Goal: Task Accomplishment & Management: Manage account settings

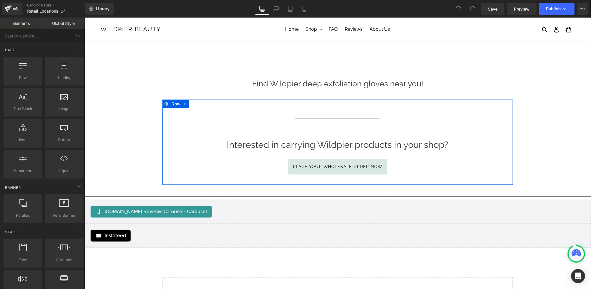
click at [497, 110] on div "Separator Interested in carrying Wildpier products in your shop? Heading Place …" at bounding box center [337, 144] width 351 height 73
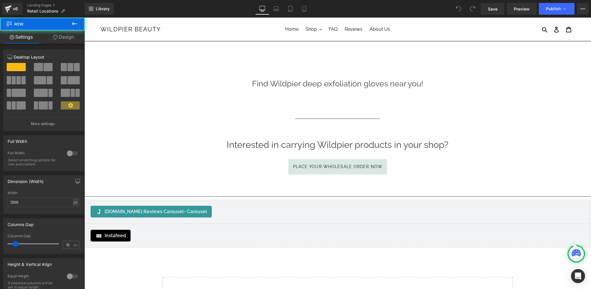
click at [497, 71] on h1 at bounding box center [338, 71] width 342 height 12
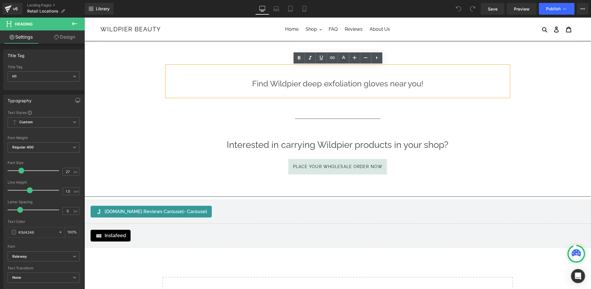
click at [507, 43] on main "Find Wildpier deep exfoliation gloves near you! Heading Row Separator Intereste…" at bounding box center [337, 183] width 507 height 284
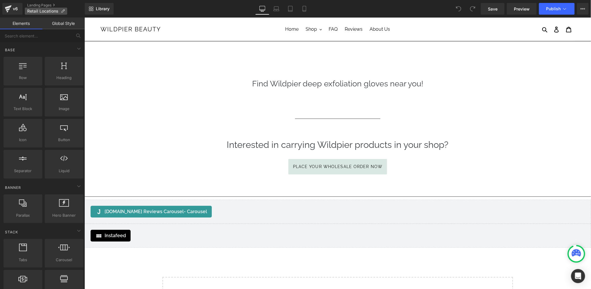
click at [43, 11] on span "Retail Locations" at bounding box center [42, 11] width 31 height 5
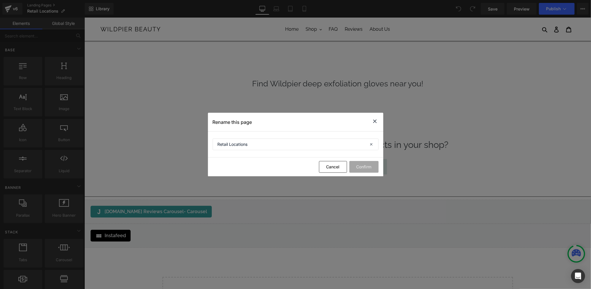
click at [374, 122] on icon at bounding box center [375, 121] width 7 height 7
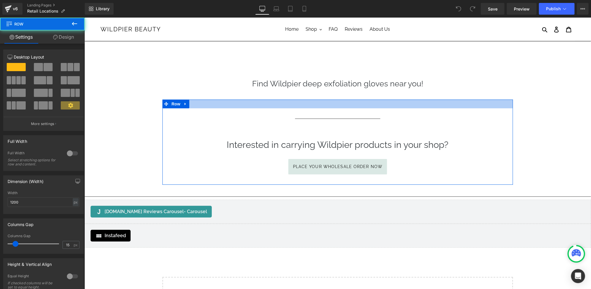
click at [455, 99] on div at bounding box center [337, 103] width 351 height 9
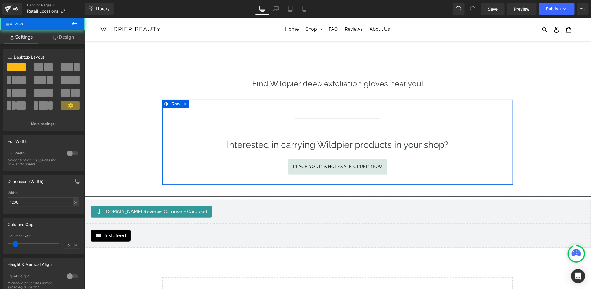
click at [480, 69] on h1 at bounding box center [338, 71] width 342 height 12
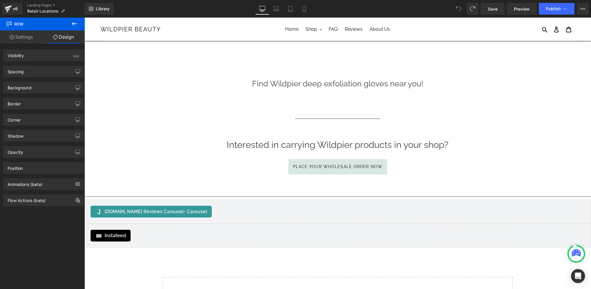
click at [457, 9] on icon at bounding box center [458, 8] width 5 height 5
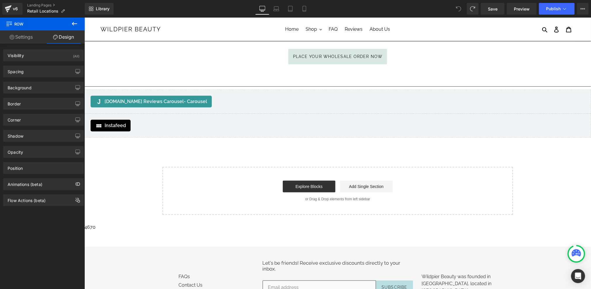
scroll to position [243, 0]
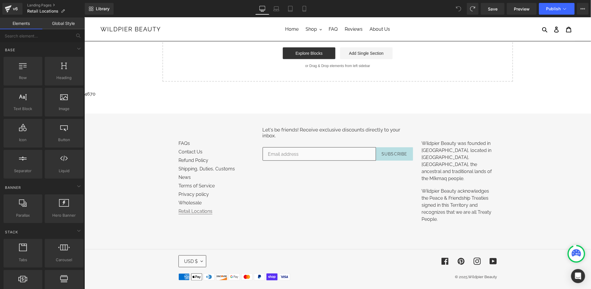
click at [202, 208] on link "Retail Locations" at bounding box center [195, 211] width 34 height 6
click at [37, 5] on link "Landing Pages" at bounding box center [56, 5] width 58 height 5
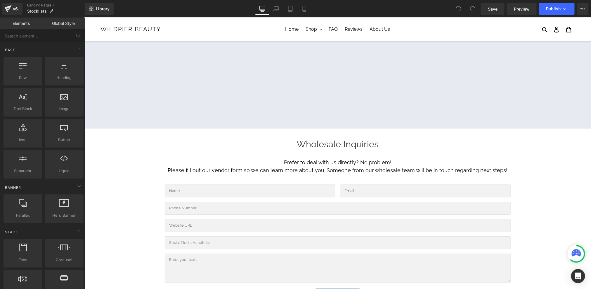
scroll to position [560, 0]
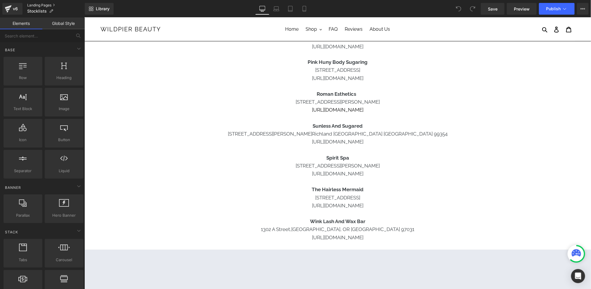
click at [48, 4] on link "Landing Pages" at bounding box center [56, 5] width 58 height 5
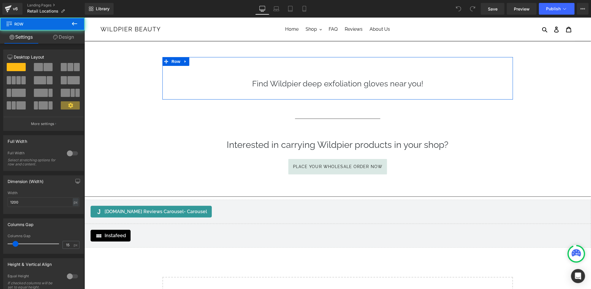
click at [441, 62] on div "Find Wildpier deep exfoliation gloves near you! Heading Row" at bounding box center [337, 78] width 351 height 42
click at [66, 36] on link "Design" at bounding box center [63, 36] width 42 height 13
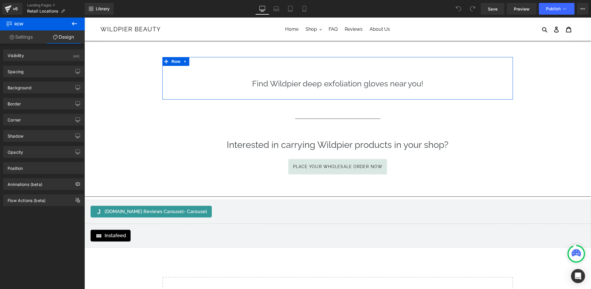
click at [24, 36] on link "Settings" at bounding box center [21, 36] width 42 height 13
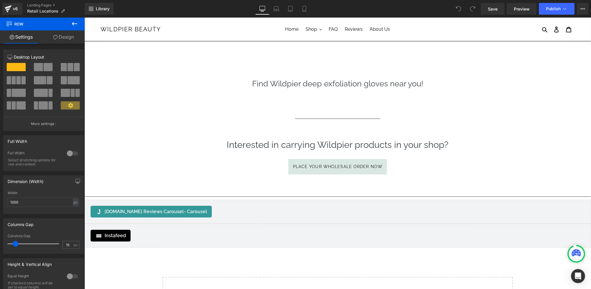
click at [73, 26] on icon at bounding box center [74, 23] width 7 height 7
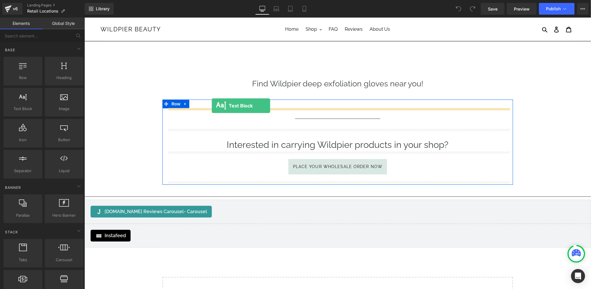
drag, startPoint x: 109, startPoint y: 113, endPoint x: 211, endPoint y: 105, distance: 102.6
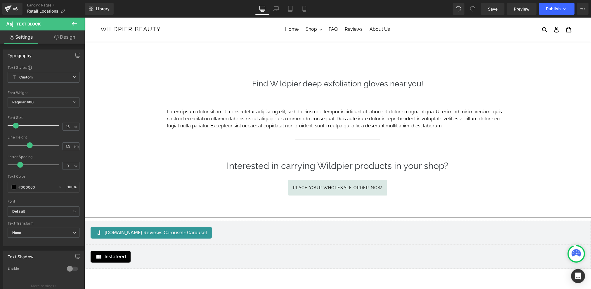
click at [78, 21] on button at bounding box center [74, 24] width 20 height 13
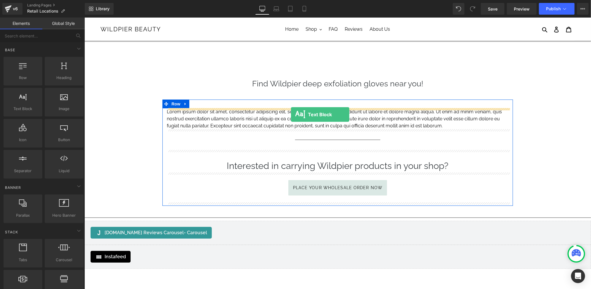
drag, startPoint x: 106, startPoint y: 118, endPoint x: 291, endPoint y: 114, distance: 184.2
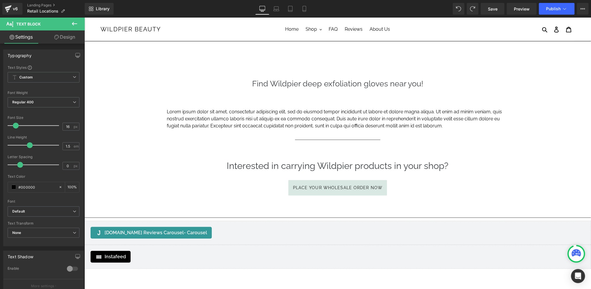
click at [512, 88] on div "Find Wildpier deep exfoliation gloves near you! Heading Row" at bounding box center [337, 78] width 351 height 42
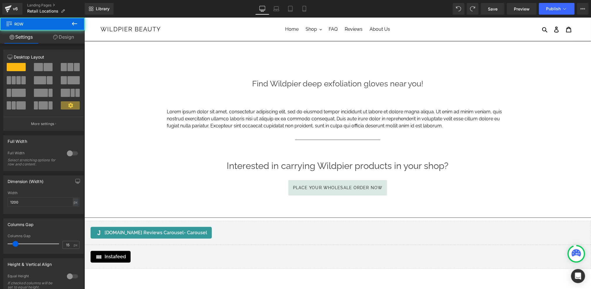
click at [394, 115] on p "Lorem ipsum dolor sit amet, consectetur adipiscing elit, sed do eiusmod tempor …" at bounding box center [338, 118] width 342 height 21
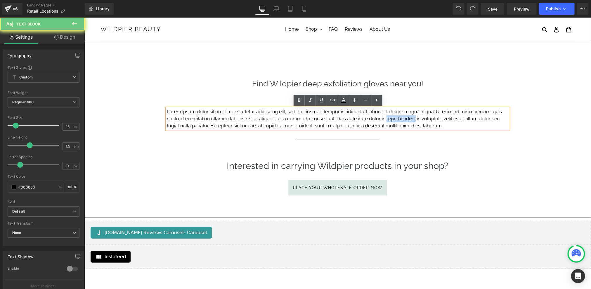
click at [394, 115] on p "Lorem ipsum dolor sit amet, consectetur adipiscing elit, sed do eiusmod tempor …" at bounding box center [338, 118] width 342 height 21
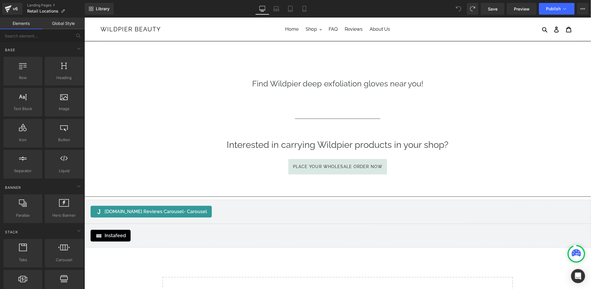
click at [363, 110] on div "Separator Interested in carrying Wildpier products in your shop? Heading Place …" at bounding box center [337, 144] width 351 height 73
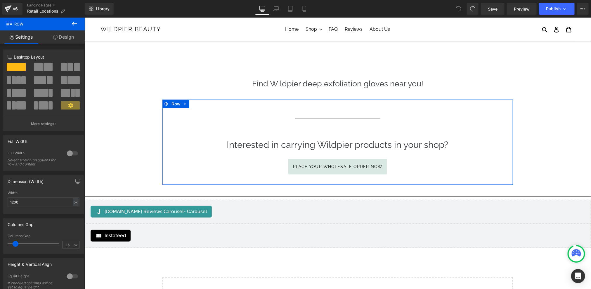
click at [74, 66] on span at bounding box center [77, 67] width 6 height 8
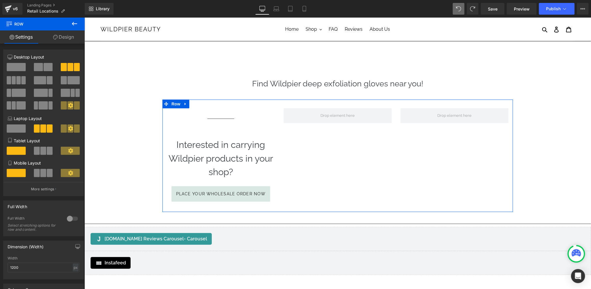
click at [329, 118] on span "Separator" at bounding box center [338, 118] width 18 height 7
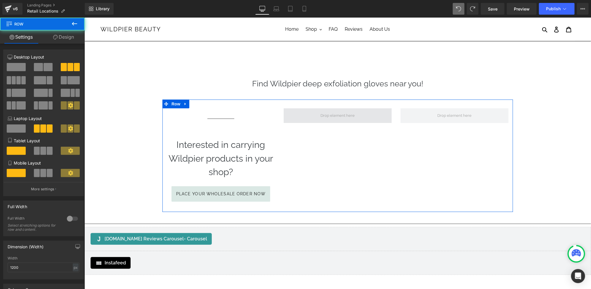
click at [301, 112] on span at bounding box center [338, 115] width 108 height 15
click at [324, 118] on span at bounding box center [337, 115] width 38 height 9
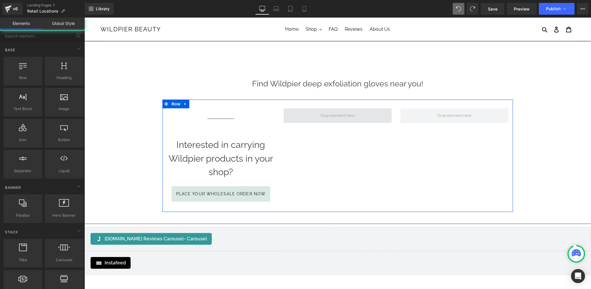
click at [322, 118] on span at bounding box center [337, 115] width 38 height 9
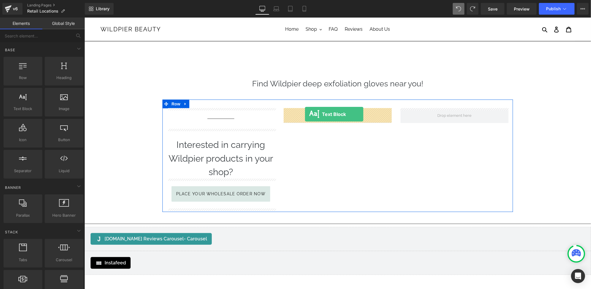
drag, startPoint x: 116, startPoint y: 123, endPoint x: 305, endPoint y: 114, distance: 188.5
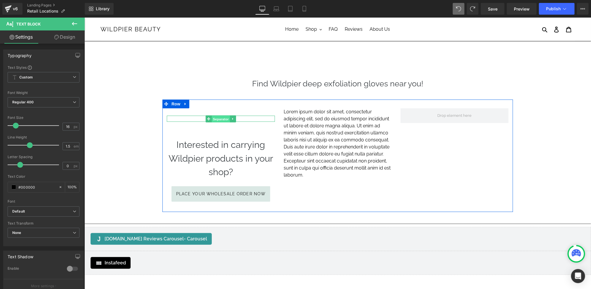
click at [229, 119] on span "Separator" at bounding box center [221, 118] width 18 height 7
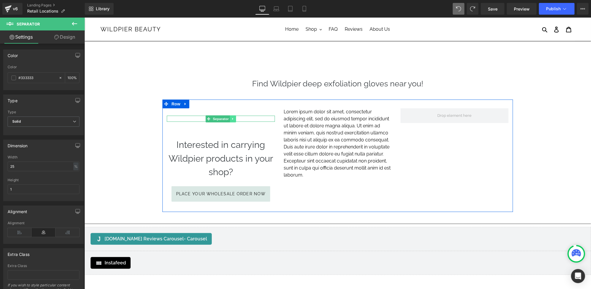
click at [234, 118] on icon at bounding box center [232, 119] width 3 height 4
click at [238, 118] on link at bounding box center [236, 118] width 6 height 7
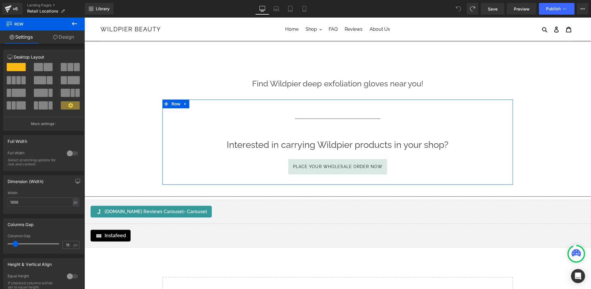
drag, startPoint x: 68, startPoint y: 68, endPoint x: 71, endPoint y: 71, distance: 5.0
click at [73, 72] on div at bounding box center [70, 69] width 27 height 13
click at [69, 65] on span at bounding box center [71, 67] width 6 height 8
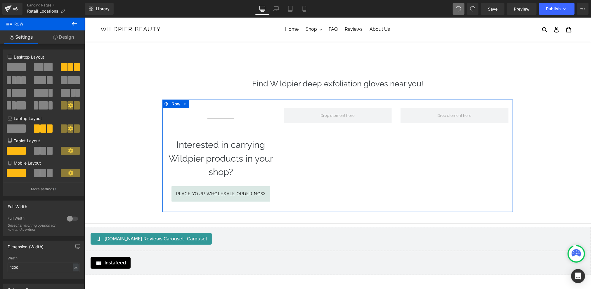
click at [216, 115] on div "Separator Interested in carrying Wildpier products in your shop? Heading Place …" at bounding box center [220, 158] width 117 height 101
click at [224, 114] on div "Separator Interested in carrying Wildpier products in your shop? Heading Place …" at bounding box center [220, 158] width 117 height 101
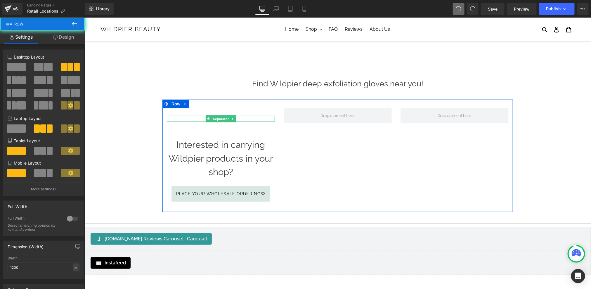
click at [224, 117] on span "Separator" at bounding box center [221, 118] width 18 height 7
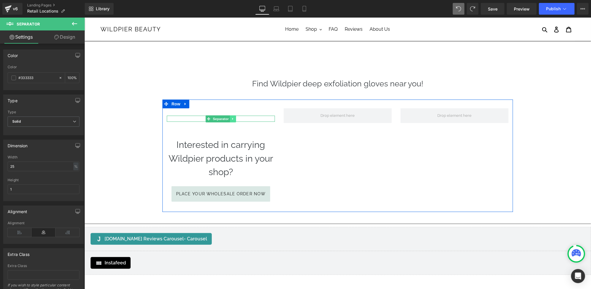
click at [234, 120] on link at bounding box center [233, 118] width 6 height 7
click at [236, 120] on link at bounding box center [236, 118] width 6 height 7
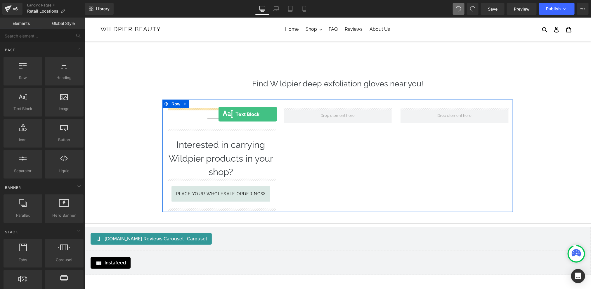
drag, startPoint x: 110, startPoint y: 119, endPoint x: 218, endPoint y: 114, distance: 108.0
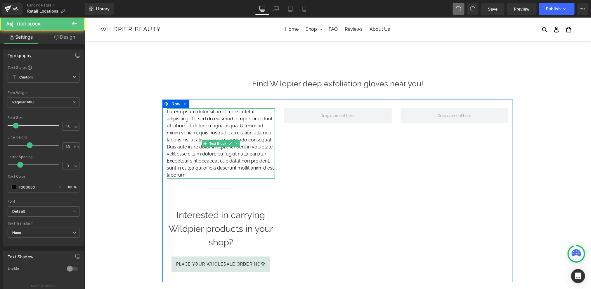
click at [219, 118] on p "Lorem ipsum dolor sit amet, consectetur adipiscing elit, sed do eiusmod tempor …" at bounding box center [221, 143] width 108 height 70
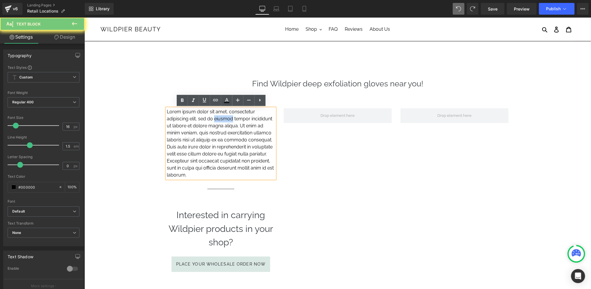
click at [219, 118] on p "Lorem ipsum dolor sit amet, consectetur adipiscing elit, sed do eiusmod tempor …" at bounding box center [221, 143] width 108 height 70
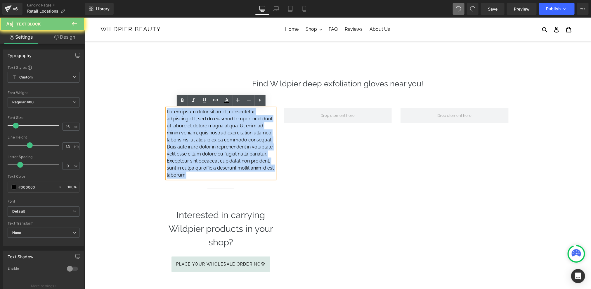
click at [219, 118] on p "Lorem ipsum dolor sit amet, consectetur adipiscing elit, sed do eiusmod tempor …" at bounding box center [221, 143] width 108 height 70
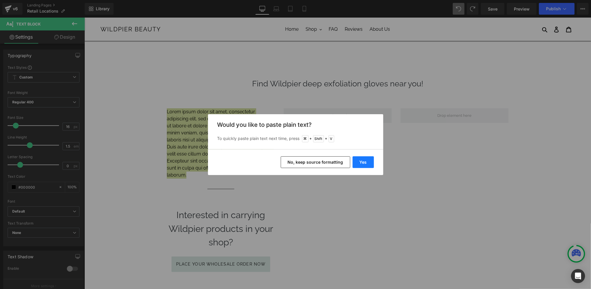
click at [365, 159] on button "Yes" at bounding box center [363, 162] width 21 height 12
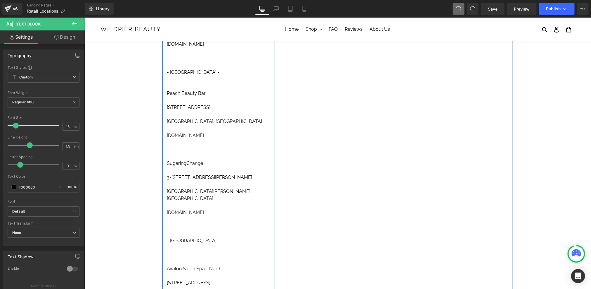
scroll to position [583, 0]
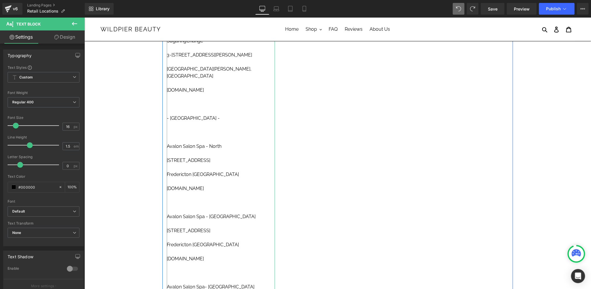
click at [183, 185] on p "[DOMAIN_NAME]" at bounding box center [221, 188] width 108 height 7
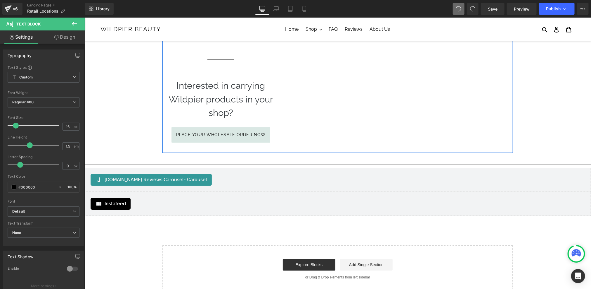
scroll to position [884, 0]
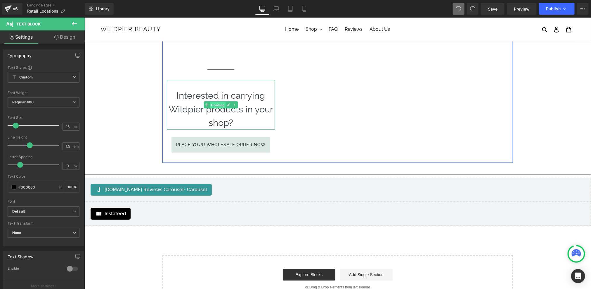
click at [220, 101] on span "Heading" at bounding box center [218, 104] width 16 height 7
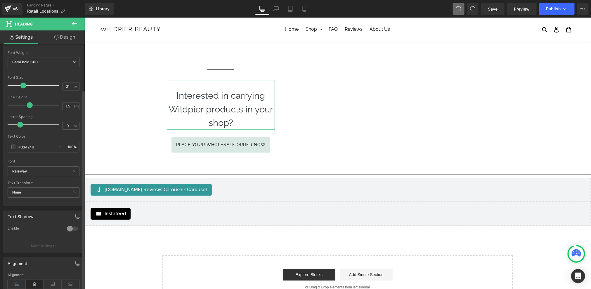
scroll to position [118, 0]
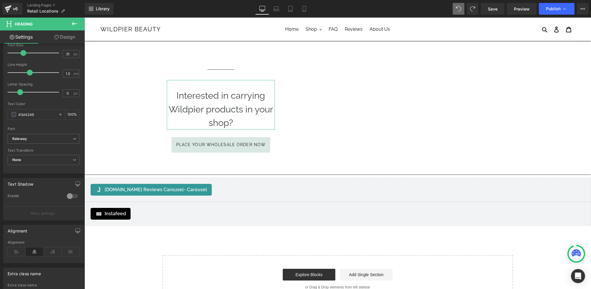
click at [69, 39] on link "Design" at bounding box center [65, 36] width 42 height 13
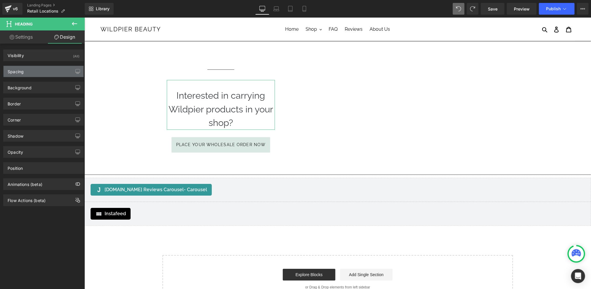
click at [60, 74] on div "Spacing" at bounding box center [44, 71] width 80 height 11
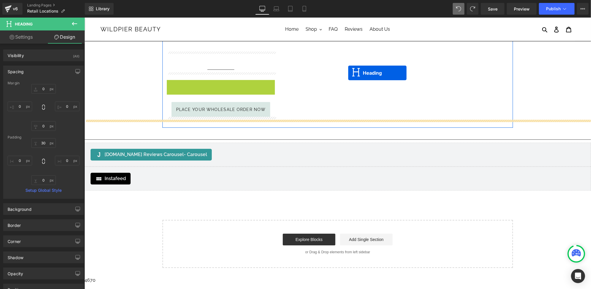
drag, startPoint x: 222, startPoint y: 95, endPoint x: 348, endPoint y: 73, distance: 128.2
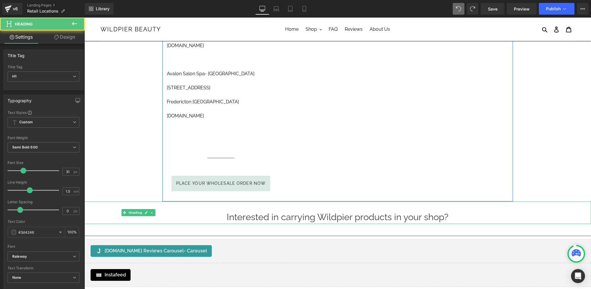
scroll to position [788, 0]
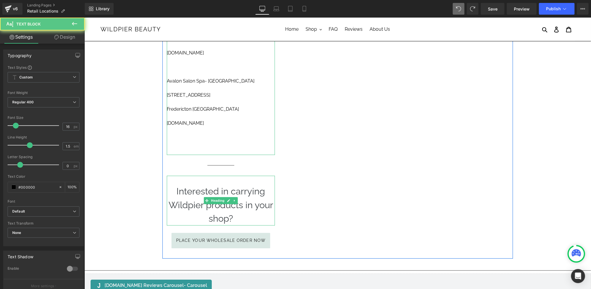
click at [226, 147] on p at bounding box center [221, 150] width 108 height 7
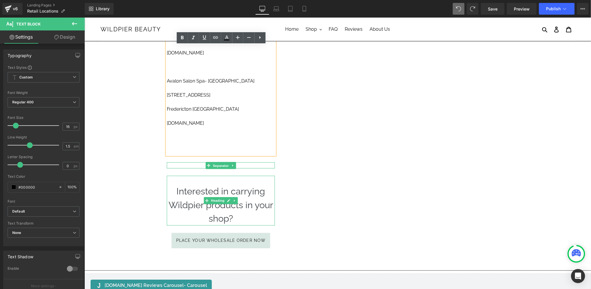
click at [227, 161] on span "Separator" at bounding box center [221, 164] width 18 height 7
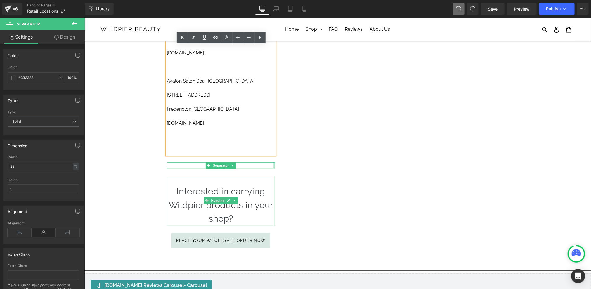
drag, startPoint x: 275, startPoint y: 156, endPoint x: 344, endPoint y: 160, distance: 69.4
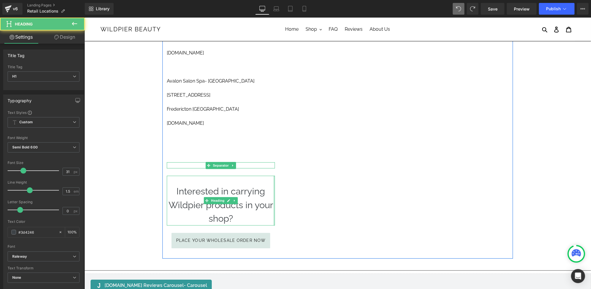
drag, startPoint x: 274, startPoint y: 190, endPoint x: 398, endPoint y: 202, distance: 124.3
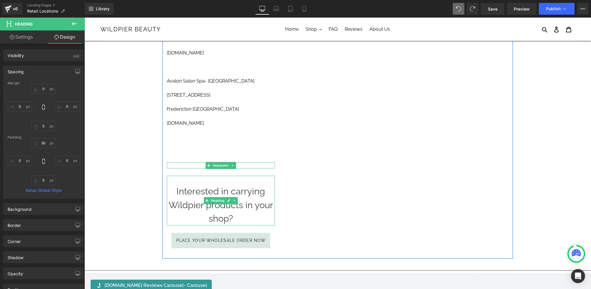
click at [252, 201] on span "Interested in carrying Wildpier products in your shop?" at bounding box center [220, 204] width 105 height 38
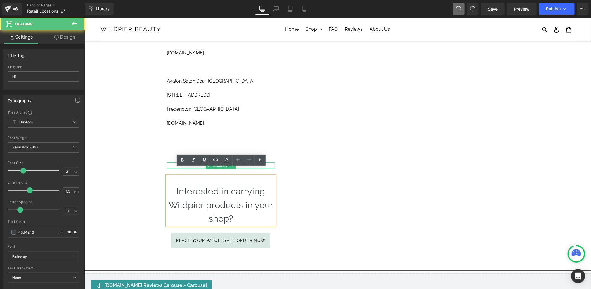
click at [252, 201] on span "Interested in carrying Wildpier products in your shop?" at bounding box center [220, 204] width 105 height 38
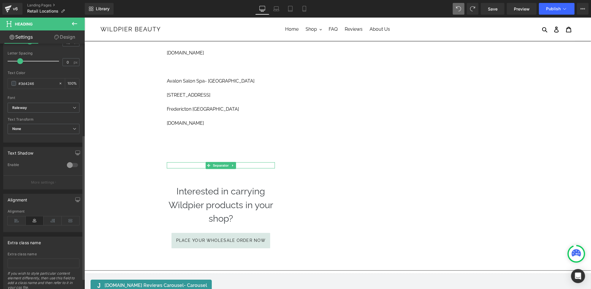
scroll to position [153, 0]
click at [49, 215] on icon at bounding box center [53, 216] width 18 height 9
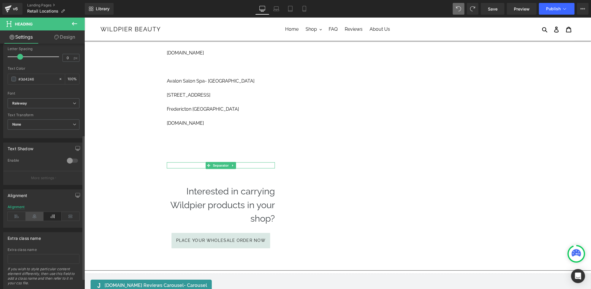
click at [36, 214] on icon at bounding box center [35, 216] width 18 height 9
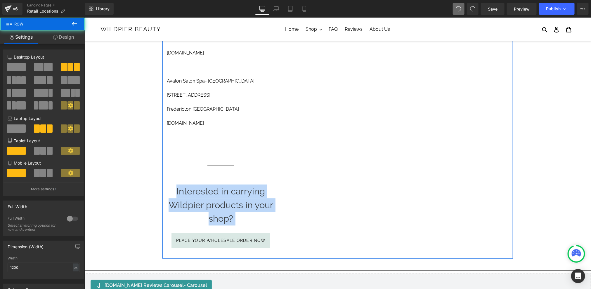
drag, startPoint x: 279, startPoint y: 237, endPoint x: 232, endPoint y: 150, distance: 98.8
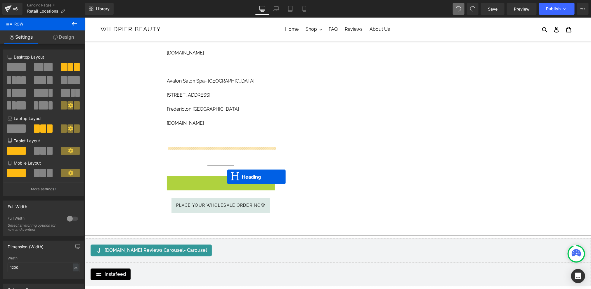
drag, startPoint x: 220, startPoint y: 192, endPoint x: 226, endPoint y: 175, distance: 17.9
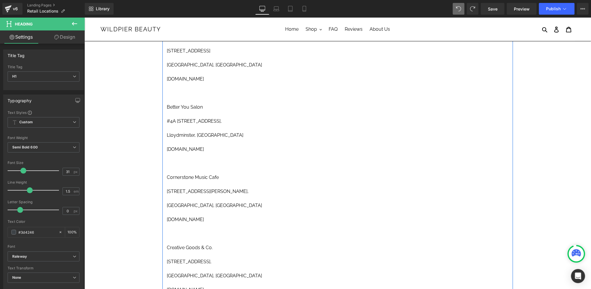
scroll to position [0, 0]
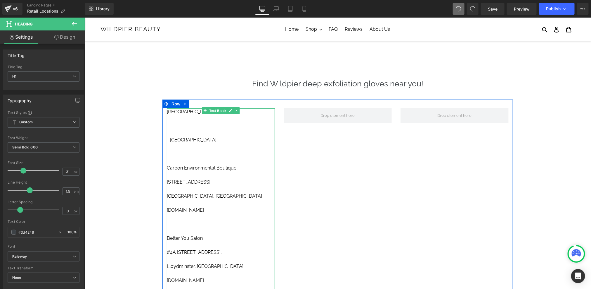
click at [180, 141] on p "- [GEOGRAPHIC_DATA] -" at bounding box center [221, 139] width 108 height 7
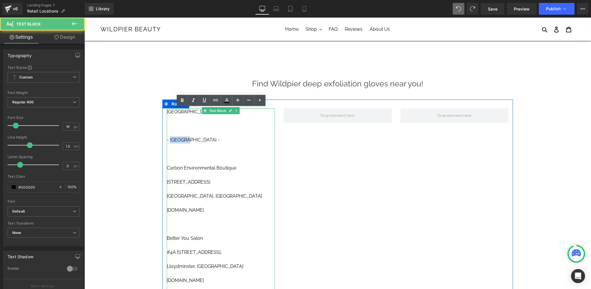
click at [180, 141] on p "- [GEOGRAPHIC_DATA] -" at bounding box center [221, 139] width 108 height 7
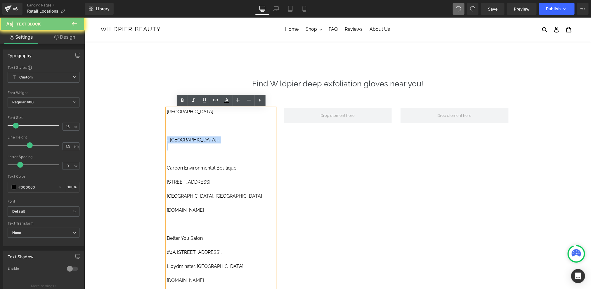
click at [180, 141] on p "- [GEOGRAPHIC_DATA] -" at bounding box center [221, 139] width 108 height 7
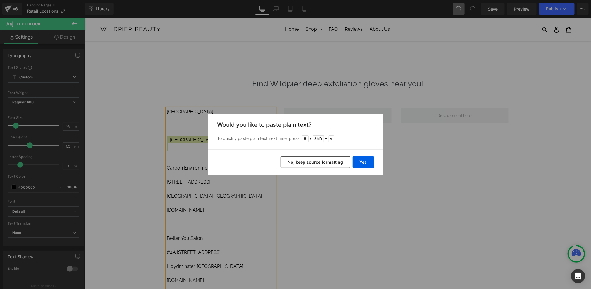
click at [327, 163] on button "No, keep source formatting" at bounding box center [316, 162] width 70 height 12
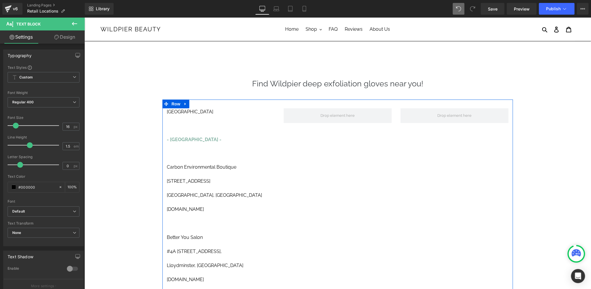
click at [225, 148] on p at bounding box center [221, 145] width 108 height 6
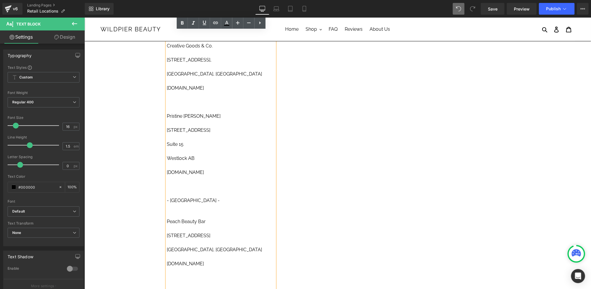
scroll to position [337, 0]
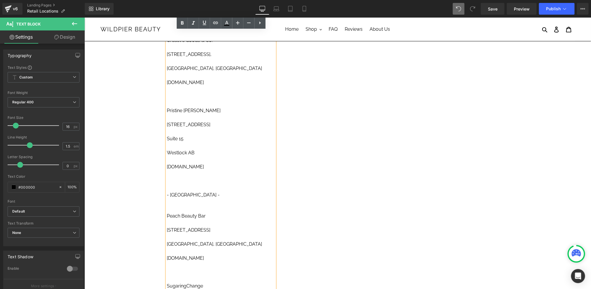
click at [192, 192] on p "- [GEOGRAPHIC_DATA] -" at bounding box center [221, 194] width 108 height 7
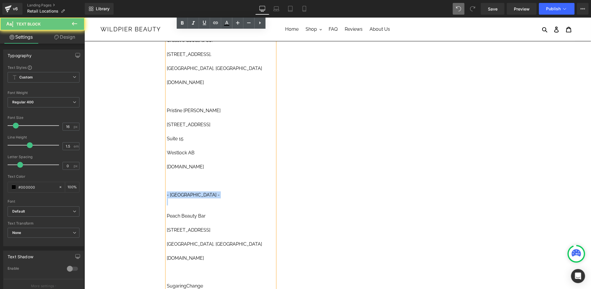
click at [192, 192] on p "- [GEOGRAPHIC_DATA] -" at bounding box center [221, 194] width 108 height 7
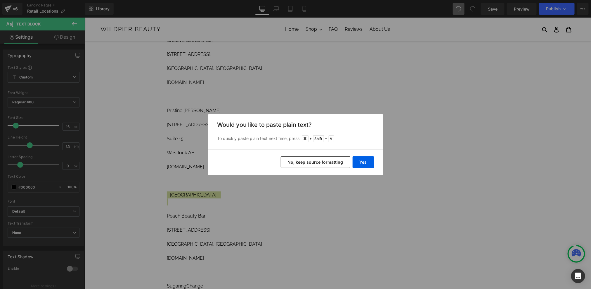
click at [333, 160] on button "No, keep source formatting" at bounding box center [316, 162] width 70 height 12
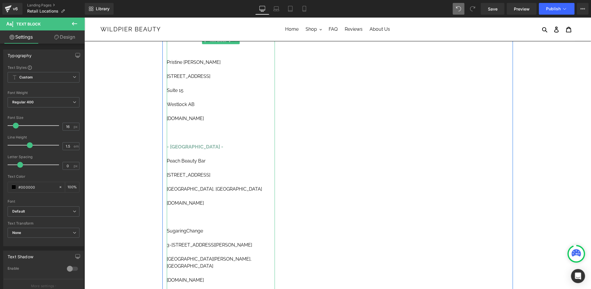
scroll to position [491, 0]
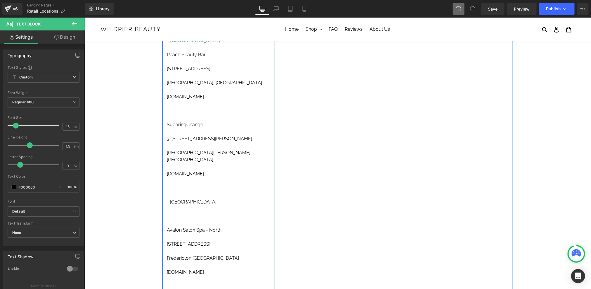
click at [183, 198] on p "- [GEOGRAPHIC_DATA] -" at bounding box center [221, 201] width 108 height 7
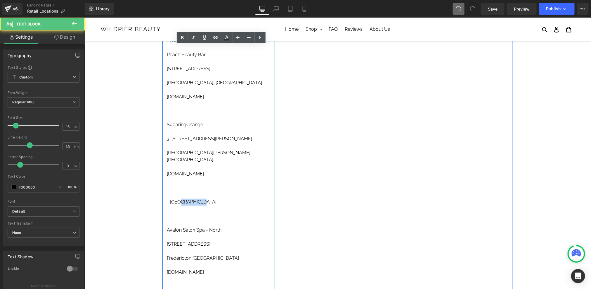
click at [183, 198] on p "- [GEOGRAPHIC_DATA] -" at bounding box center [221, 201] width 108 height 7
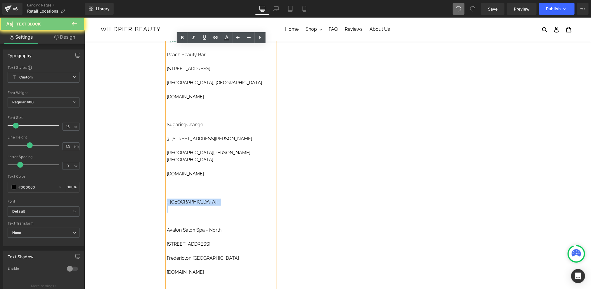
click at [183, 198] on p "- [GEOGRAPHIC_DATA] -" at bounding box center [221, 201] width 108 height 7
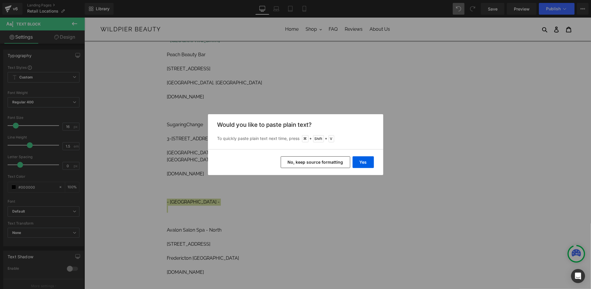
click at [303, 165] on button "No, keep source formatting" at bounding box center [316, 162] width 70 height 12
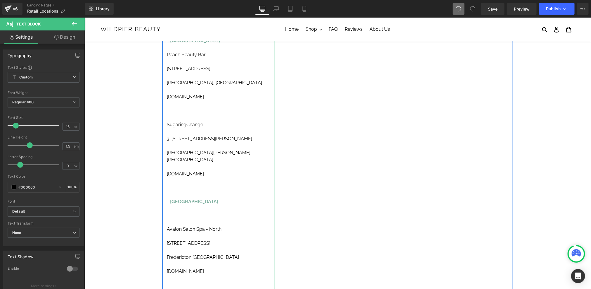
click at [201, 218] on p at bounding box center [221, 221] width 108 height 7
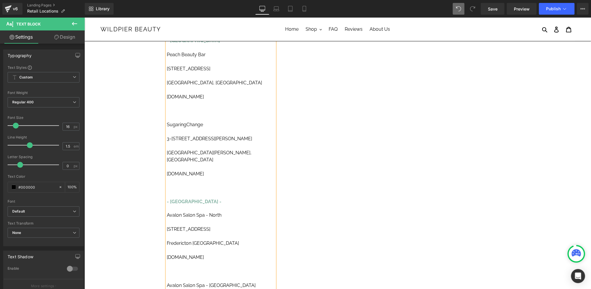
click at [199, 184] on p at bounding box center [221, 187] width 108 height 7
click at [189, 110] on p at bounding box center [221, 110] width 108 height 7
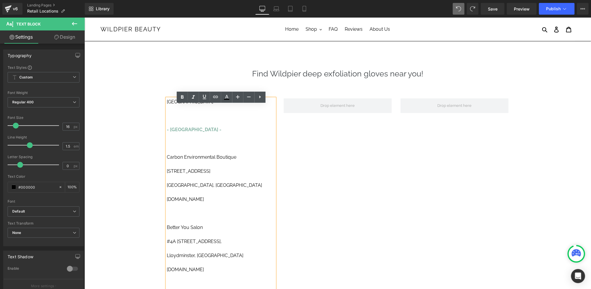
scroll to position [0, 0]
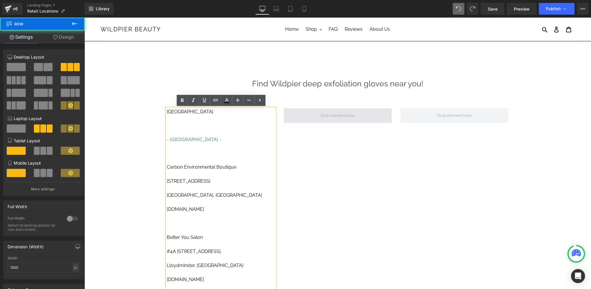
click at [311, 112] on span at bounding box center [338, 115] width 108 height 15
click at [339, 118] on span at bounding box center [337, 115] width 38 height 9
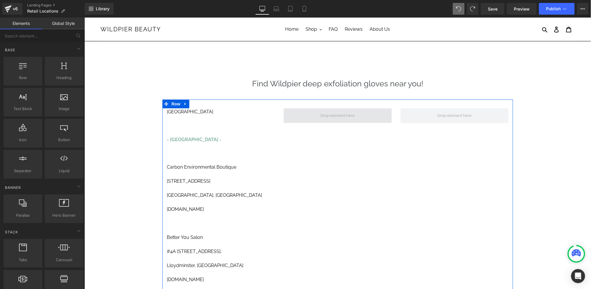
click at [339, 118] on span at bounding box center [337, 115] width 38 height 9
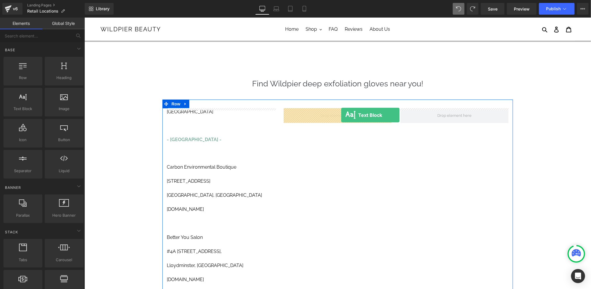
drag, startPoint x: 112, startPoint y: 118, endPoint x: 339, endPoint y: 115, distance: 226.9
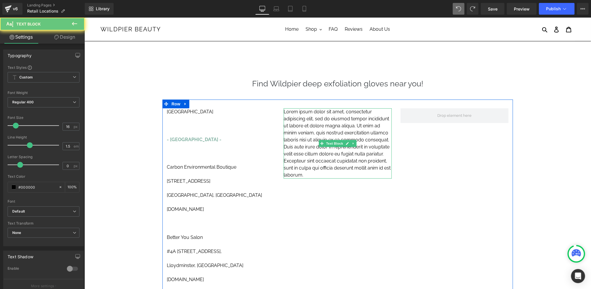
click at [335, 114] on p "Lorem ipsum dolor sit amet, consectetur adipiscing elit, sed do eiusmod tempor …" at bounding box center [338, 143] width 108 height 70
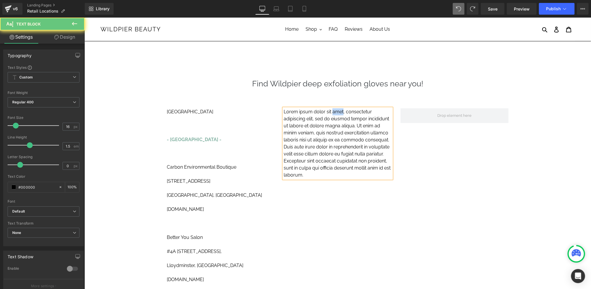
click at [335, 114] on p "Lorem ipsum dolor sit amet, consectetur adipiscing elit, sed do eiusmod tempor …" at bounding box center [338, 143] width 108 height 70
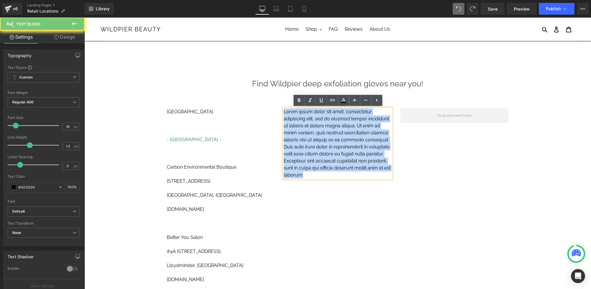
click at [335, 114] on p "Lorem ipsum dolor sit amet, consectetur adipiscing elit, sed do eiusmod tempor …" at bounding box center [338, 143] width 108 height 70
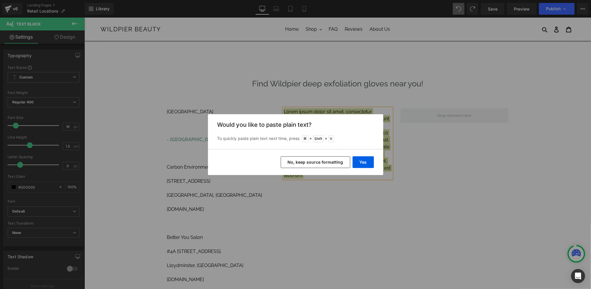
click at [321, 163] on button "No, keep source formatting" at bounding box center [316, 162] width 70 height 12
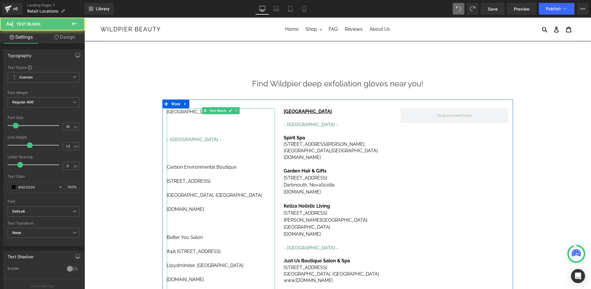
click at [183, 118] on p at bounding box center [221, 118] width 108 height 7
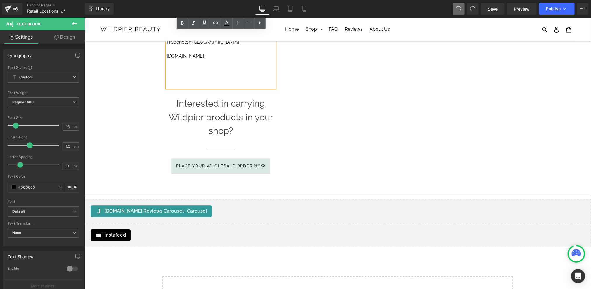
scroll to position [692, 0]
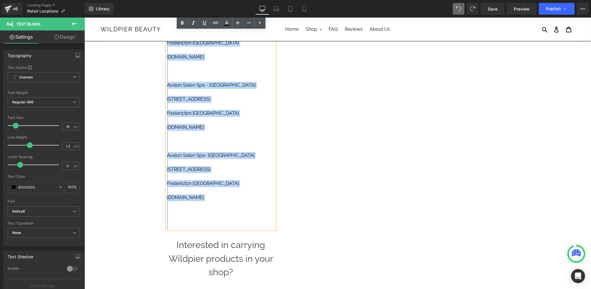
drag, startPoint x: 167, startPoint y: 111, endPoint x: 248, endPoint y: 220, distance: 135.3
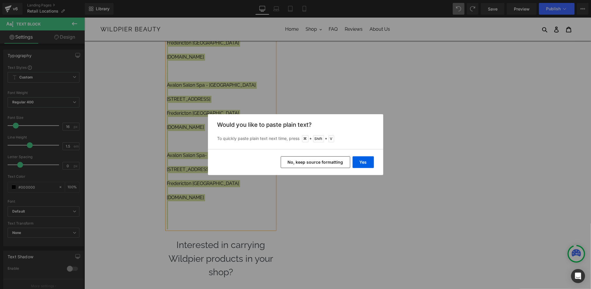
click at [330, 159] on button "No, keep source formatting" at bounding box center [316, 162] width 70 height 12
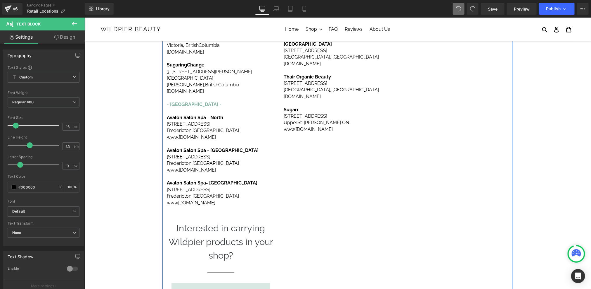
scroll to position [326, 0]
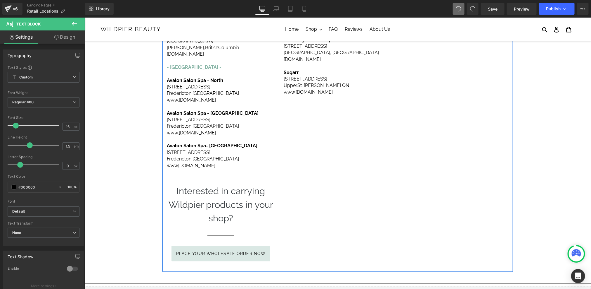
click at [262, 185] on span "Interested in carrying Wildpier products in your shop?" at bounding box center [220, 204] width 105 height 38
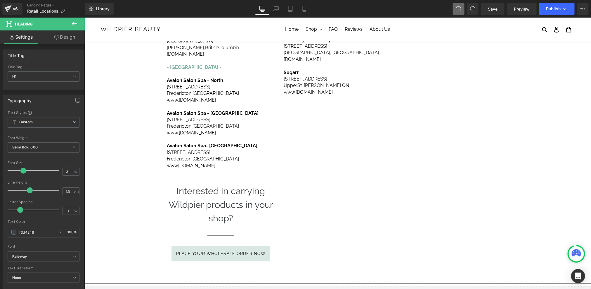
click at [77, 23] on icon at bounding box center [74, 23] width 7 height 7
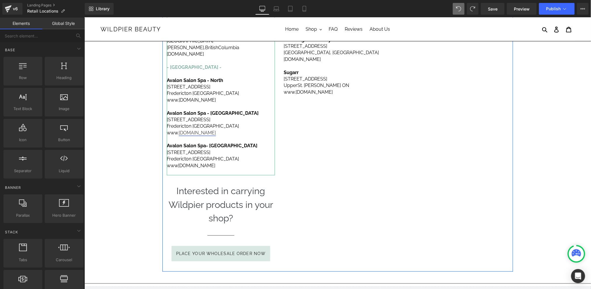
scroll to position [0, 0]
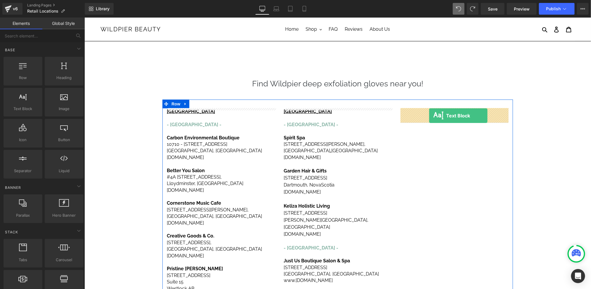
drag, startPoint x: 111, startPoint y: 117, endPoint x: 428, endPoint y: 115, distance: 316.9
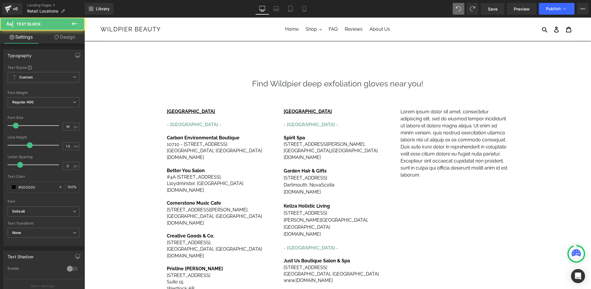
click at [426, 129] on p "Lorem ipsum dolor sit amet, consectetur adipiscing elit, sed do eiusmod tempor …" at bounding box center [455, 143] width 108 height 70
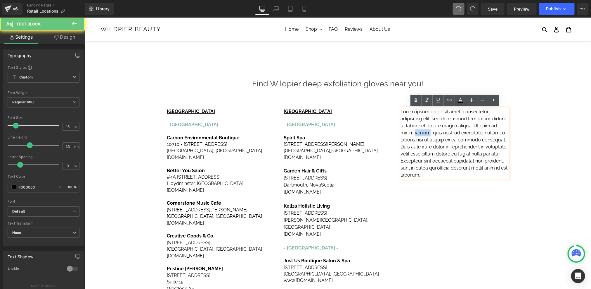
click at [426, 129] on p "Lorem ipsum dolor sit amet, consectetur adipiscing elit, sed do eiusmod tempor …" at bounding box center [455, 143] width 108 height 70
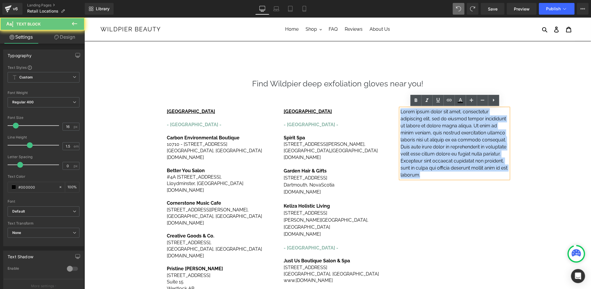
click at [426, 129] on p "Lorem ipsum dolor sit amet, consectetur adipiscing elit, sed do eiusmod tempor …" at bounding box center [455, 143] width 108 height 70
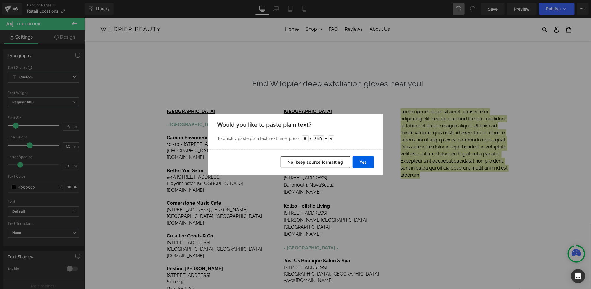
click at [321, 164] on button "No, keep source formatting" at bounding box center [316, 162] width 70 height 12
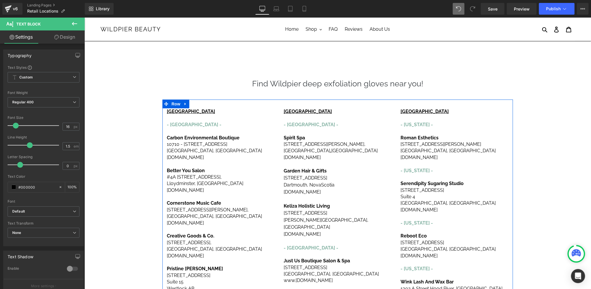
click at [449, 129] on p at bounding box center [455, 130] width 108 height 6
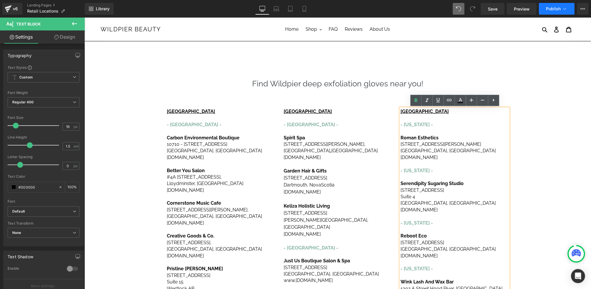
click at [553, 11] on span "Publish" at bounding box center [553, 8] width 15 height 5
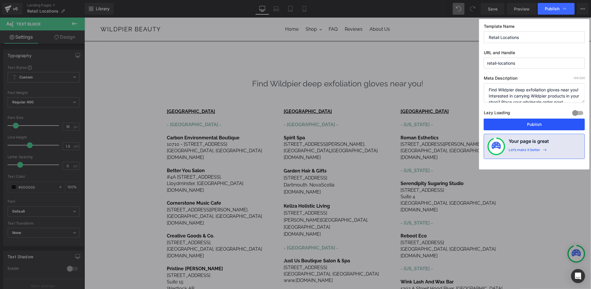
click at [537, 120] on button "Publish" at bounding box center [534, 124] width 101 height 12
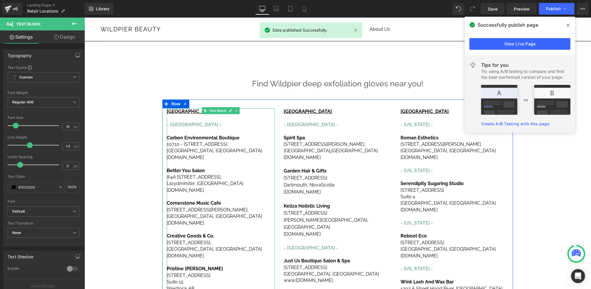
click at [216, 148] on p "[GEOGRAPHIC_DATA] , [GEOGRAPHIC_DATA]" at bounding box center [221, 150] width 108 height 6
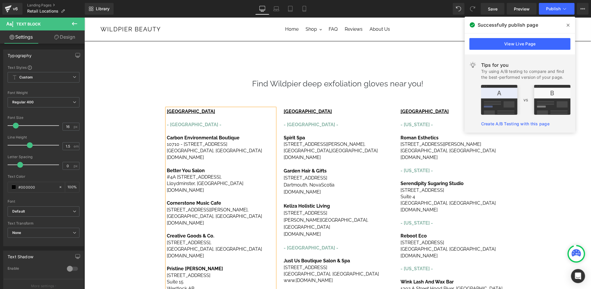
click at [571, 24] on span at bounding box center [568, 24] width 9 height 9
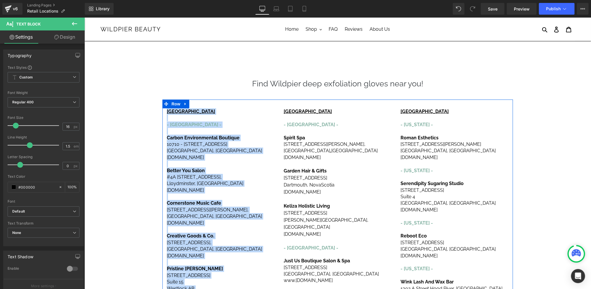
drag, startPoint x: 216, startPoint y: 272, endPoint x: 165, endPoint y: 111, distance: 168.8
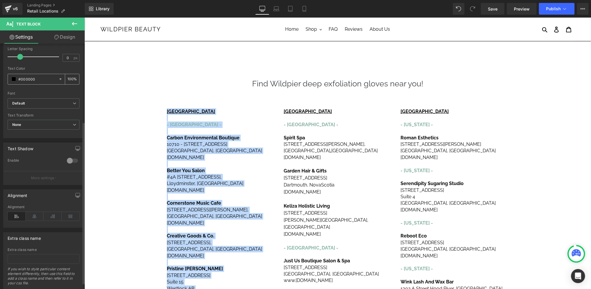
scroll to position [126, 0]
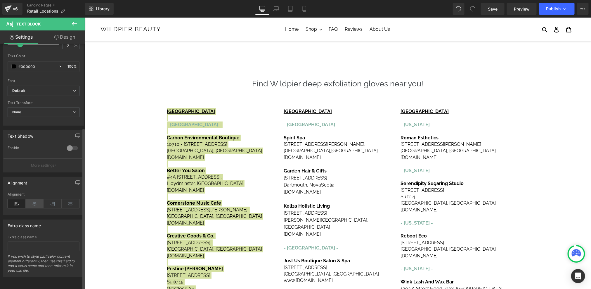
click at [34, 199] on icon at bounding box center [35, 203] width 18 height 9
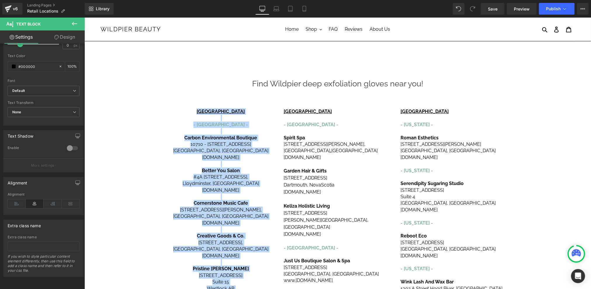
click at [302, 130] on p at bounding box center [338, 130] width 108 height 6
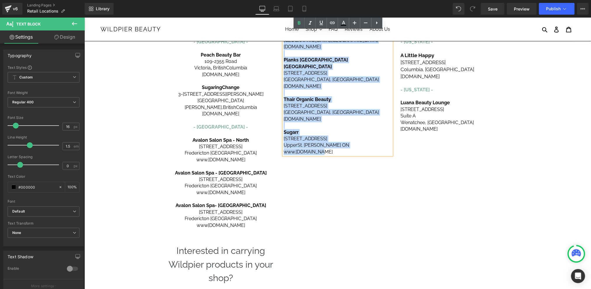
scroll to position [322, 0]
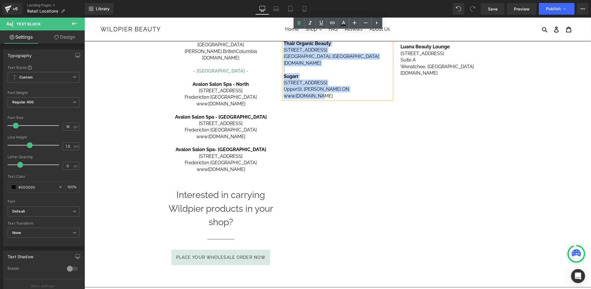
drag, startPoint x: 285, startPoint y: 112, endPoint x: 353, endPoint y: 183, distance: 98.8
click at [353, 183] on div "[GEOGRAPHIC_DATA] - [GEOGRAPHIC_DATA] - Carbon Environmental Boutique [STREET_A…" at bounding box center [337, 26] width 351 height 498
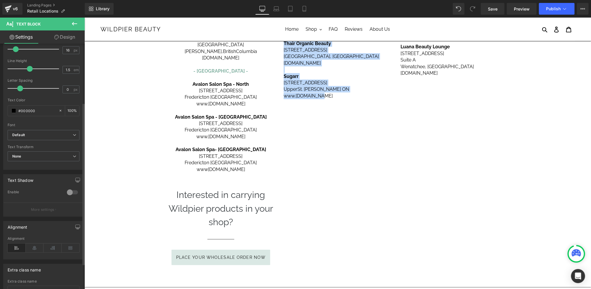
scroll to position [103, 0]
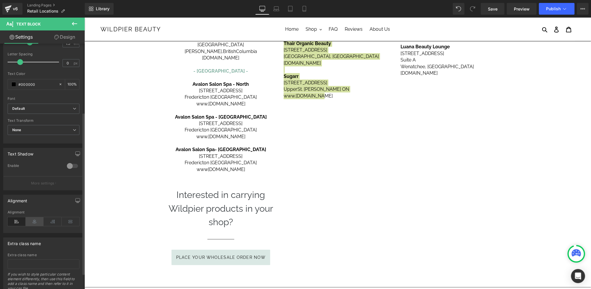
click at [37, 221] on icon at bounding box center [35, 221] width 18 height 9
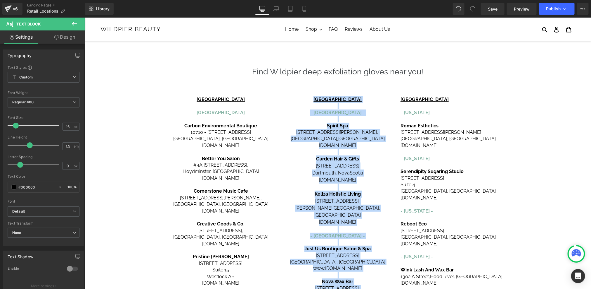
scroll to position [7, 0]
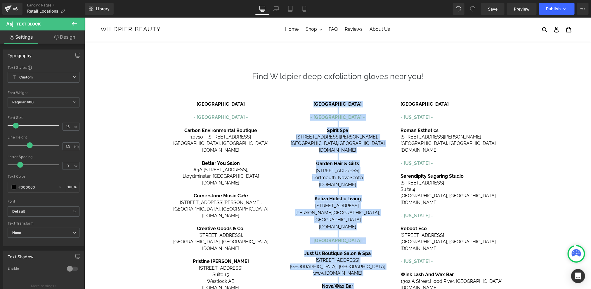
drag, startPoint x: 455, startPoint y: 220, endPoint x: 414, endPoint y: 98, distance: 128.5
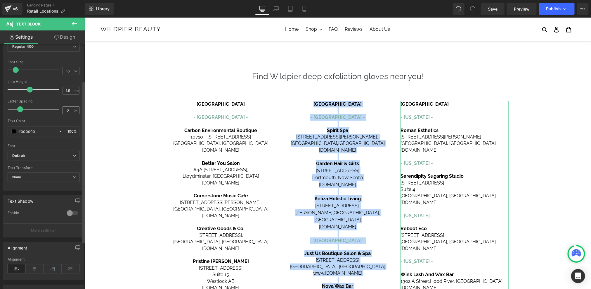
scroll to position [126, 0]
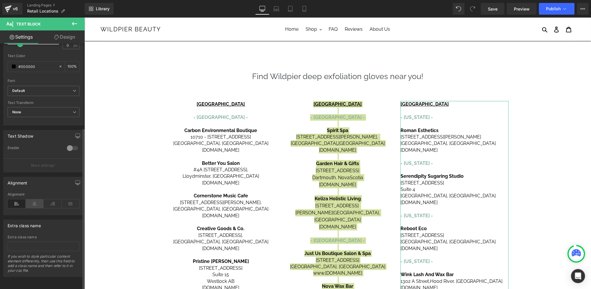
click at [36, 200] on icon at bounding box center [35, 203] width 18 height 9
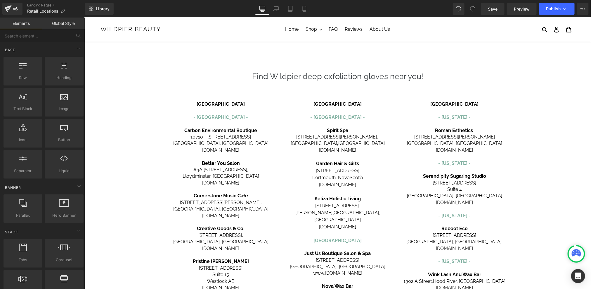
click at [559, 8] on span "Publish" at bounding box center [553, 8] width 15 height 5
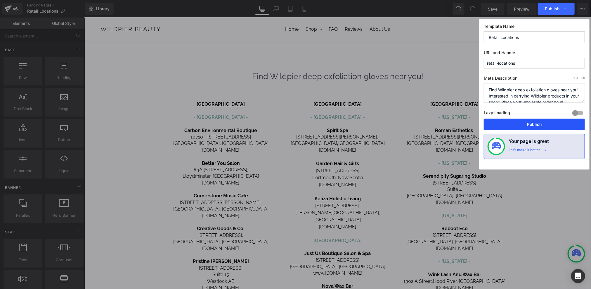
click at [536, 122] on button "Publish" at bounding box center [534, 124] width 101 height 12
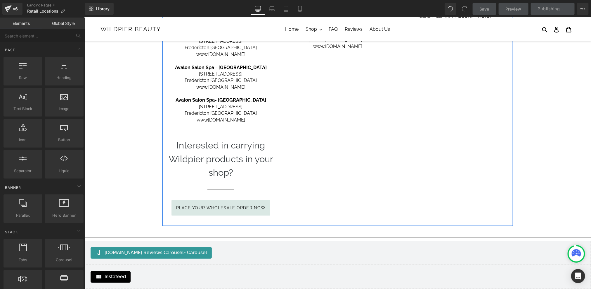
scroll to position [403, 0]
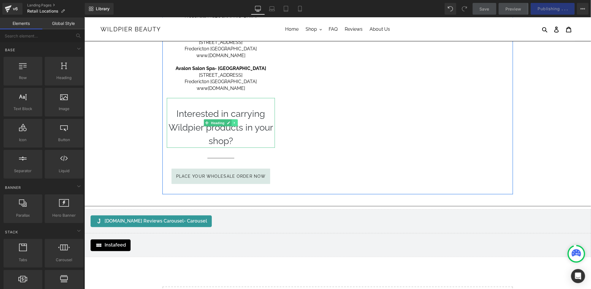
click at [236, 119] on link at bounding box center [235, 122] width 6 height 7
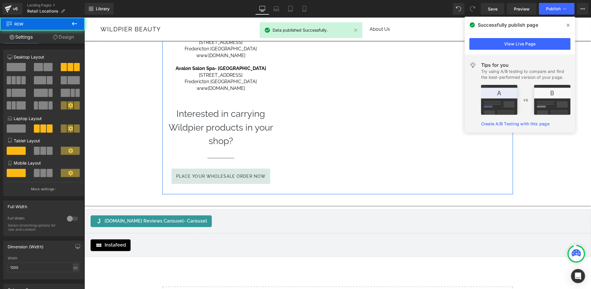
click at [252, 173] on span "Place your wholesale order now" at bounding box center [221, 175] width 90 height 5
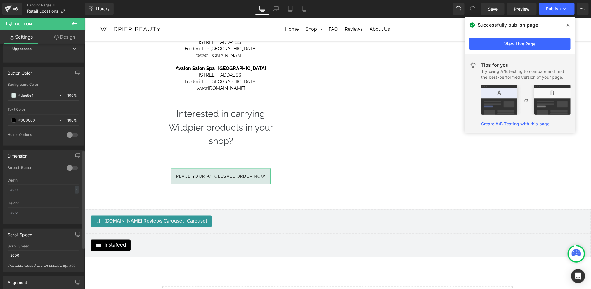
scroll to position [342, 0]
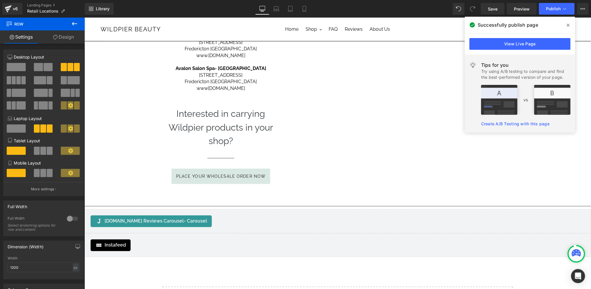
click at [570, 26] on span at bounding box center [568, 24] width 9 height 9
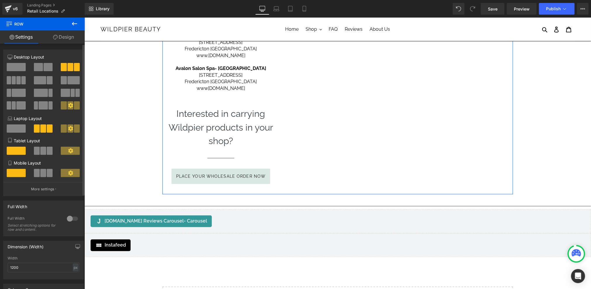
click at [16, 66] on span at bounding box center [16, 67] width 19 height 8
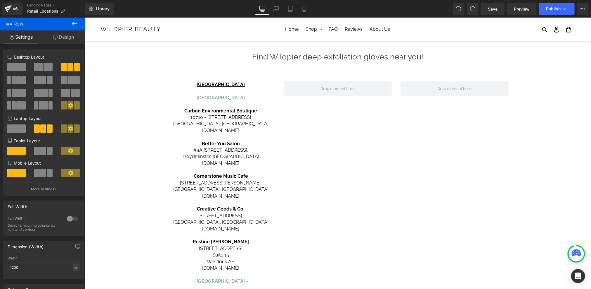
scroll to position [0, 0]
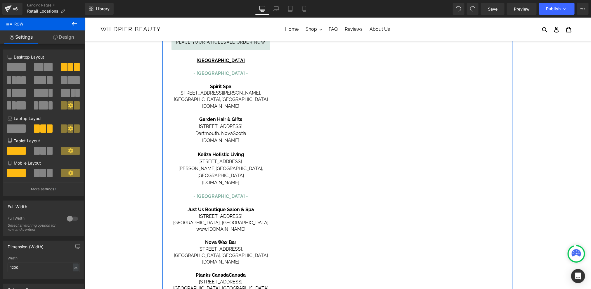
click at [361, 133] on div "[GEOGRAPHIC_DATA] - [GEOGRAPHIC_DATA] - Carbon Environmental Boutique [STREET_A…" at bounding box center [337, 105] width 351 height 1101
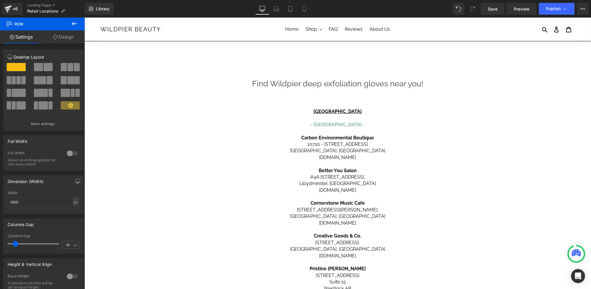
click at [475, 6] on span at bounding box center [473, 9] width 12 height 12
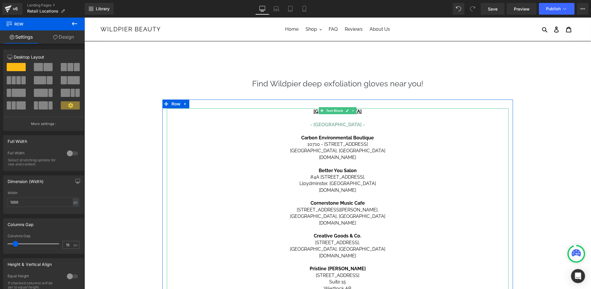
click at [442, 146] on p "[STREET_ADDRESS]" at bounding box center [338, 144] width 342 height 6
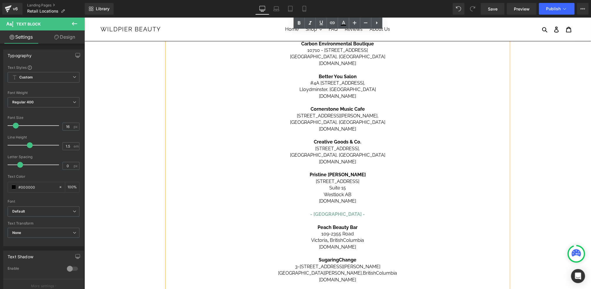
scroll to position [103, 0]
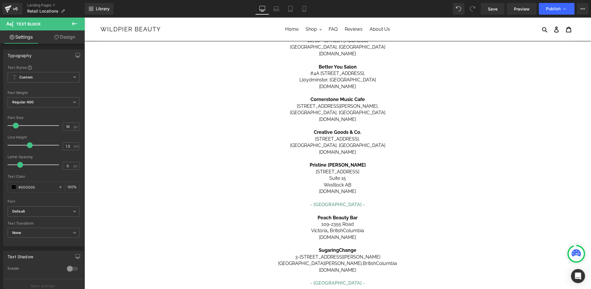
click at [64, 37] on link "Design" at bounding box center [65, 36] width 42 height 13
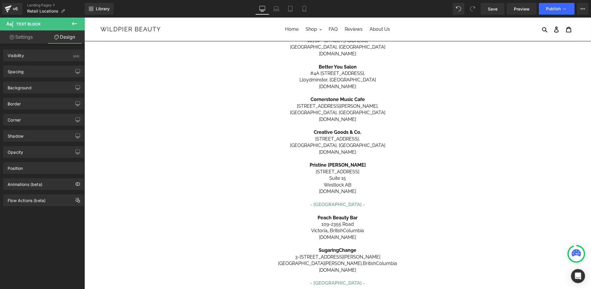
click at [34, 38] on link "Settings" at bounding box center [21, 36] width 42 height 13
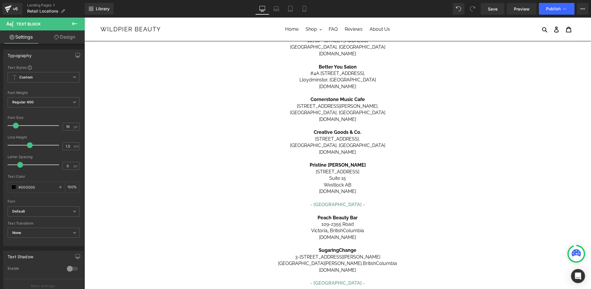
click at [65, 36] on link "Design" at bounding box center [65, 36] width 42 height 13
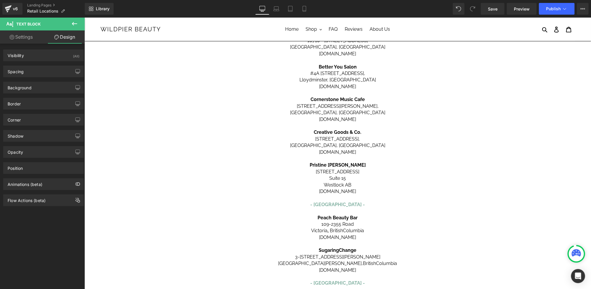
click at [31, 35] on link "Settings" at bounding box center [21, 36] width 42 height 13
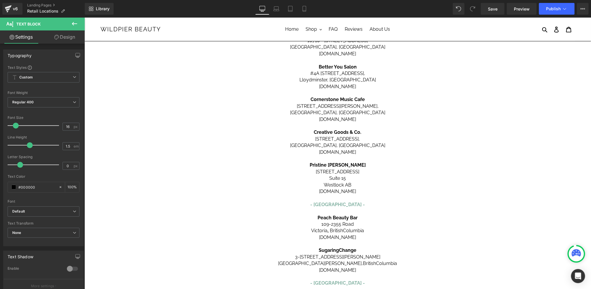
click at [78, 21] on icon at bounding box center [74, 23] width 7 height 7
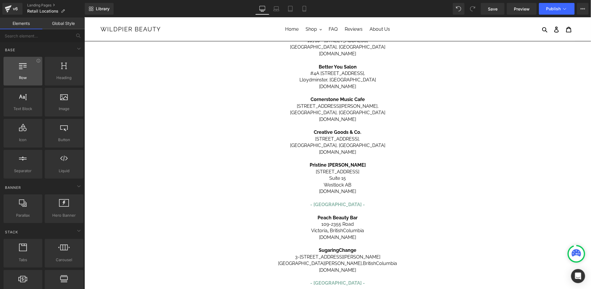
click at [29, 75] on span "Row" at bounding box center [22, 78] width 35 height 6
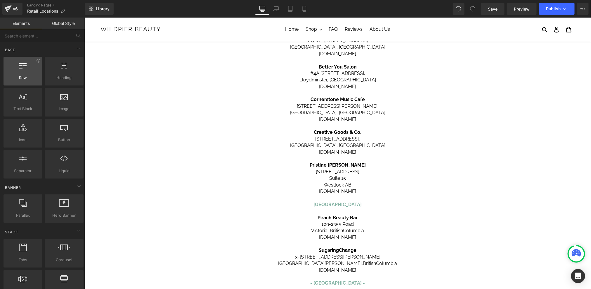
click at [25, 75] on span "Row" at bounding box center [22, 78] width 35 height 6
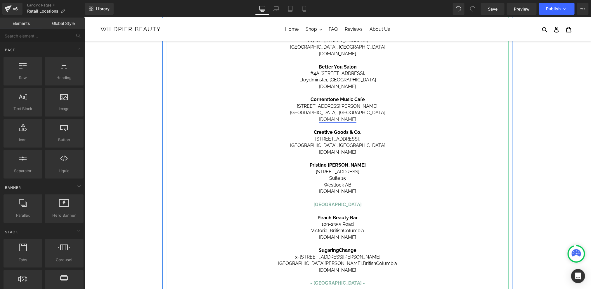
click at [344, 116] on link "[DOMAIN_NAME]" at bounding box center [337, 119] width 37 height 6
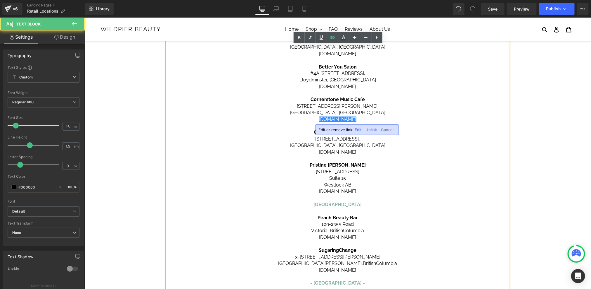
scroll to position [0, 0]
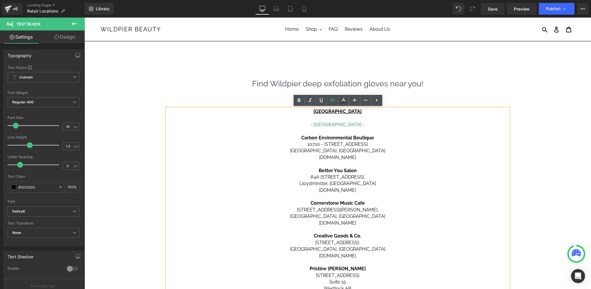
click at [378, 118] on p at bounding box center [338, 117] width 342 height 6
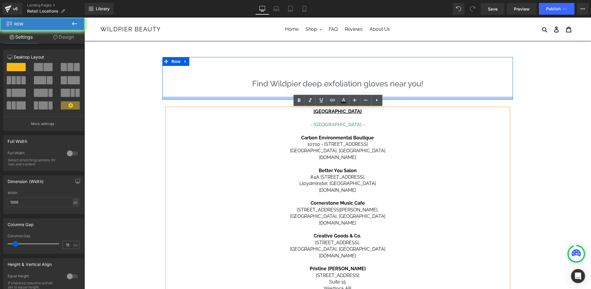
click at [418, 99] on div at bounding box center [337, 97] width 351 height 3
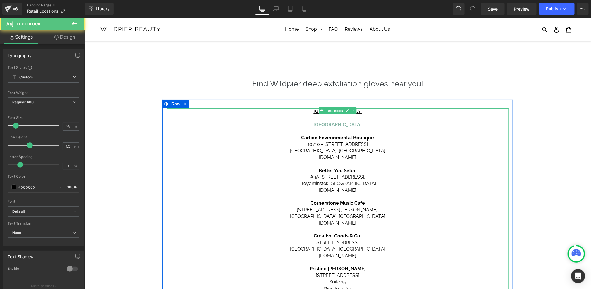
click at [416, 110] on p "[GEOGRAPHIC_DATA]" at bounding box center [338, 111] width 342 height 6
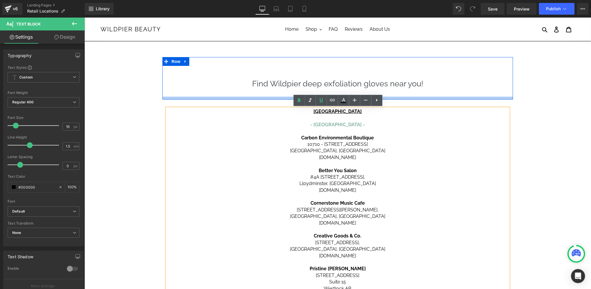
click at [419, 98] on div at bounding box center [337, 97] width 351 height 3
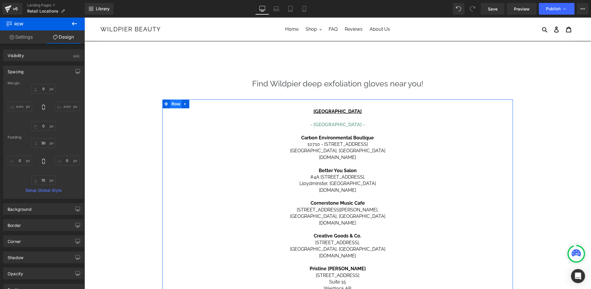
click at [176, 104] on span "Row" at bounding box center [176, 103] width 12 height 9
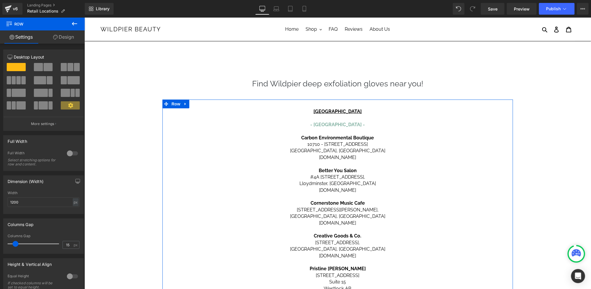
click at [70, 67] on span at bounding box center [71, 67] width 6 height 8
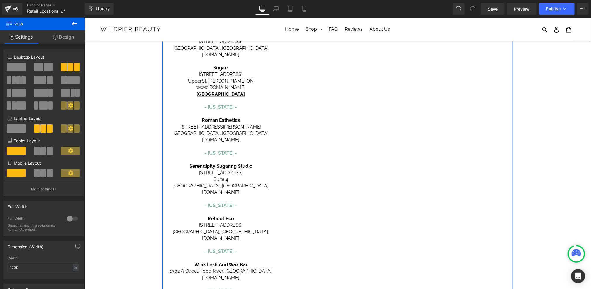
scroll to position [802, 0]
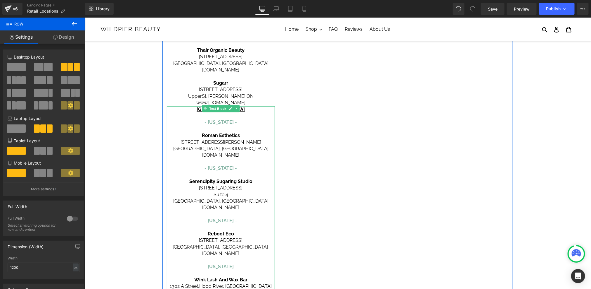
click at [199, 119] on p "- [US_STATE] -" at bounding box center [221, 122] width 108 height 6
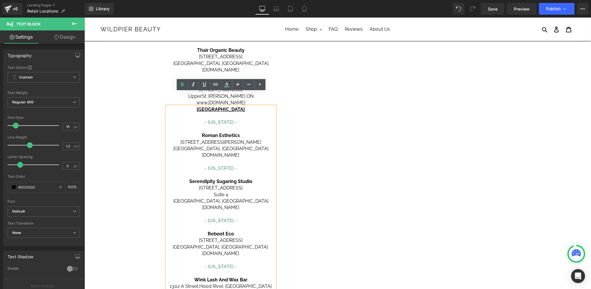
click at [198, 112] on p at bounding box center [221, 115] width 108 height 6
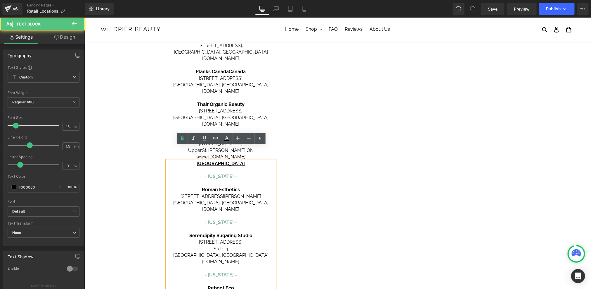
scroll to position [731, 0]
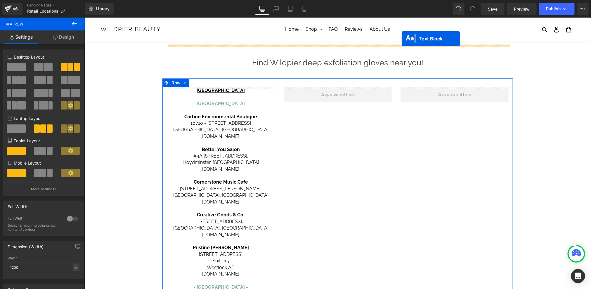
scroll to position [0, 0]
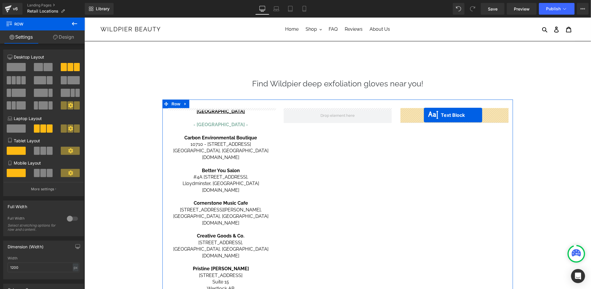
drag, startPoint x: 220, startPoint y: 166, endPoint x: 424, endPoint y: 115, distance: 210.1
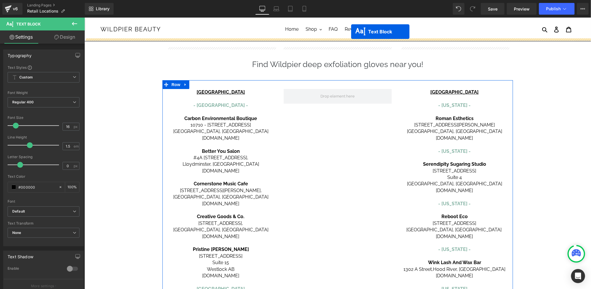
scroll to position [2, 0]
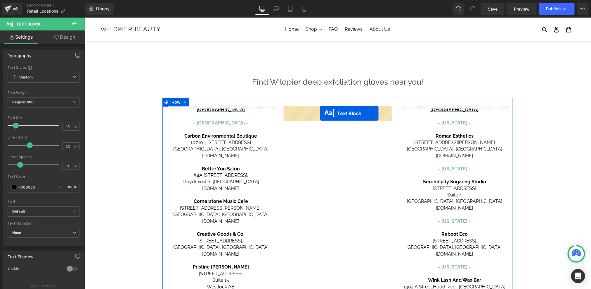
drag, startPoint x: 218, startPoint y: 110, endPoint x: 320, endPoint y: 113, distance: 102.1
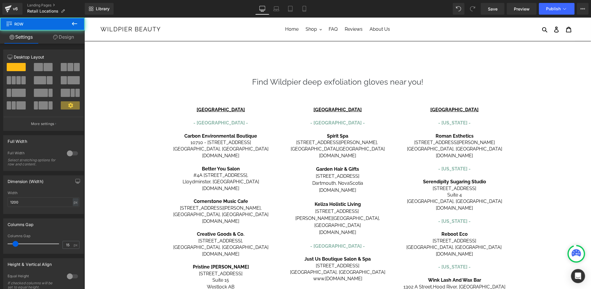
click at [84, 17] on div at bounding box center [84, 17] width 0 height 0
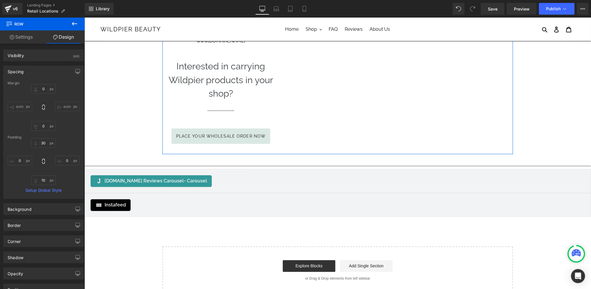
scroll to position [452, 0]
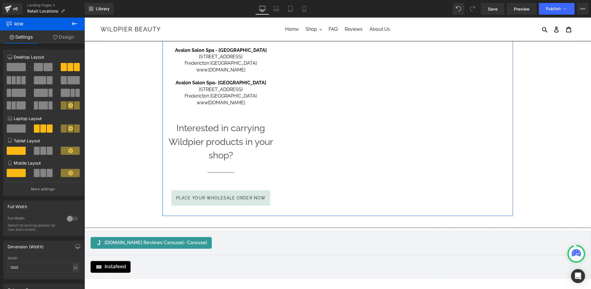
scroll to position [386, 0]
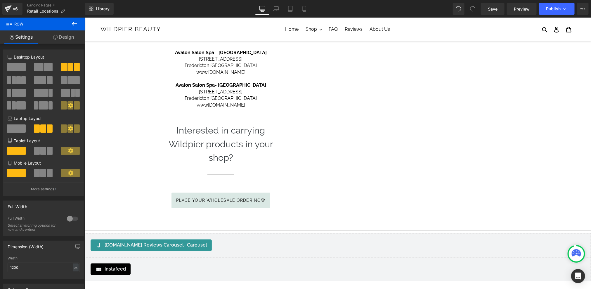
click at [74, 23] on icon at bounding box center [74, 23] width 7 height 7
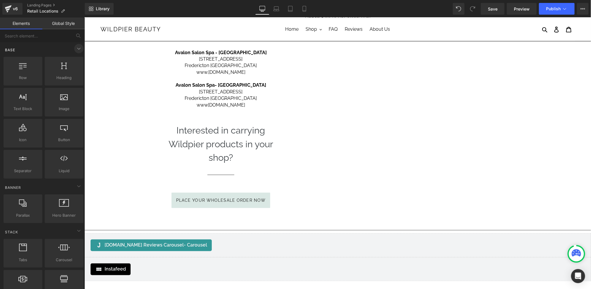
click at [77, 49] on icon at bounding box center [78, 48] width 7 height 7
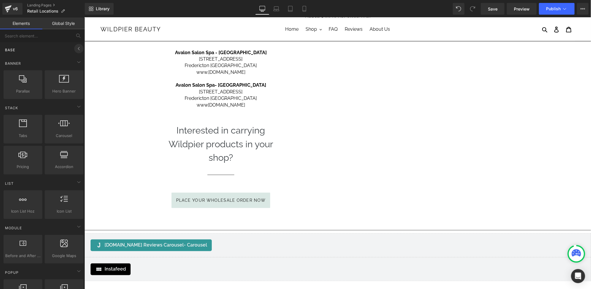
click at [77, 49] on icon at bounding box center [78, 48] width 7 height 7
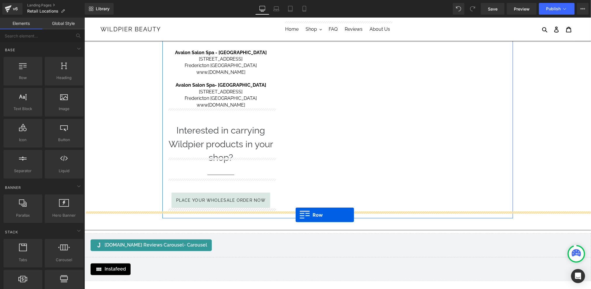
drag, startPoint x: 110, startPoint y: 96, endPoint x: 295, endPoint y: 214, distance: 219.4
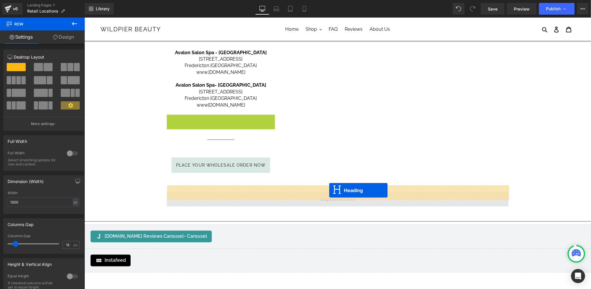
drag, startPoint x: 210, startPoint y: 131, endPoint x: 329, endPoint y: 190, distance: 132.6
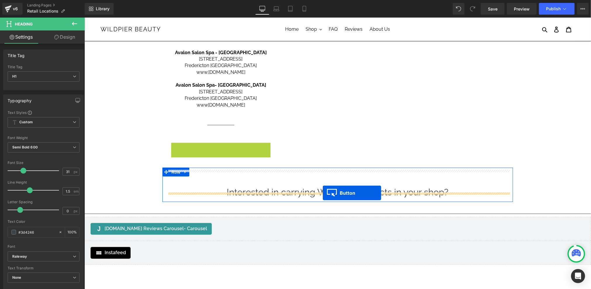
drag, startPoint x: 222, startPoint y: 144, endPoint x: 322, endPoint y: 192, distance: 111.5
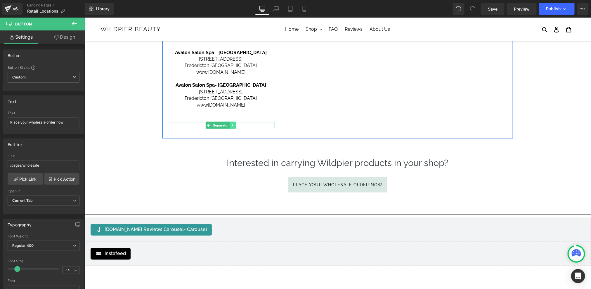
click at [233, 124] on icon at bounding box center [232, 125] width 1 height 2
click at [235, 123] on icon at bounding box center [235, 124] width 3 height 3
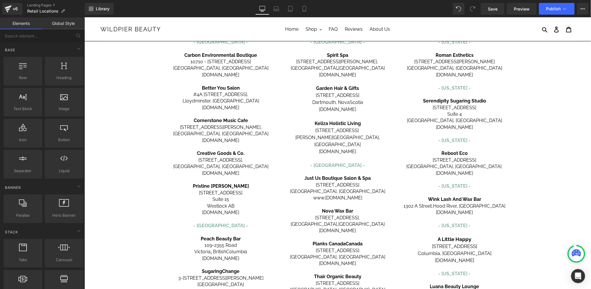
scroll to position [0, 0]
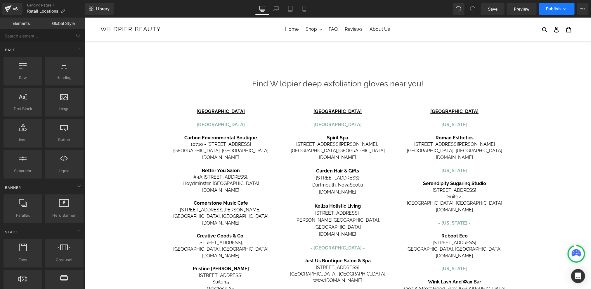
click at [550, 13] on button "Publish" at bounding box center [557, 9] width 36 height 12
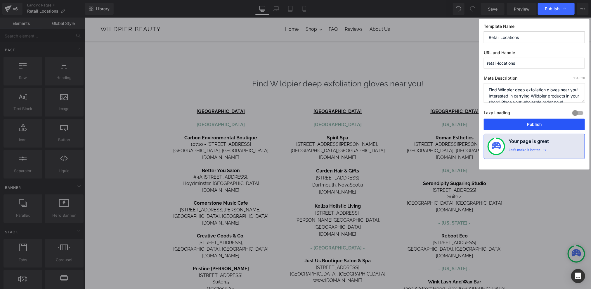
click at [517, 125] on button "Publish" at bounding box center [534, 124] width 101 height 12
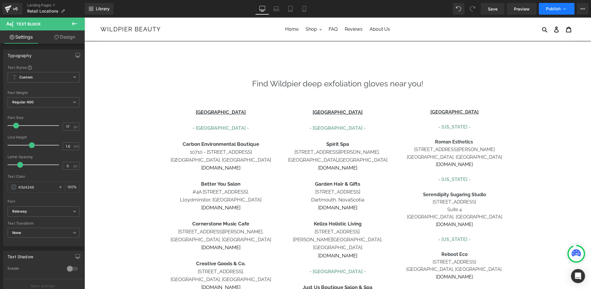
click at [554, 6] on span "Publish" at bounding box center [553, 8] width 15 height 5
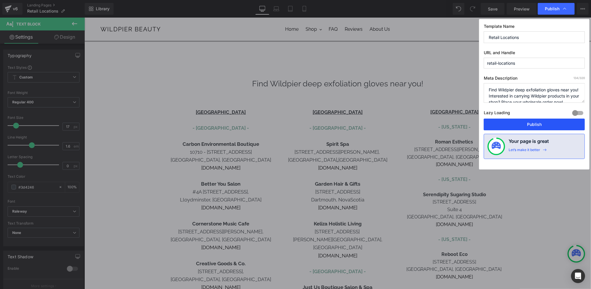
click at [535, 121] on button "Publish" at bounding box center [534, 124] width 101 height 12
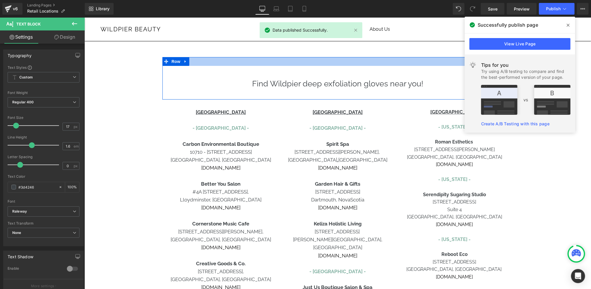
click at [425, 58] on div at bounding box center [337, 61] width 351 height 9
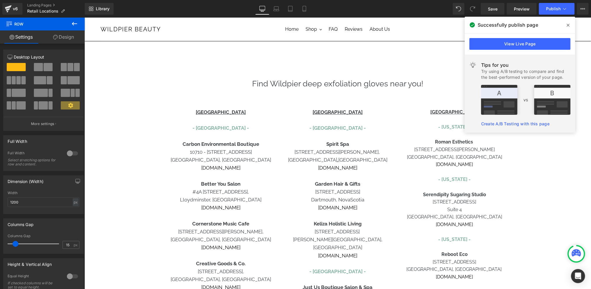
click at [570, 24] on icon at bounding box center [568, 25] width 3 height 5
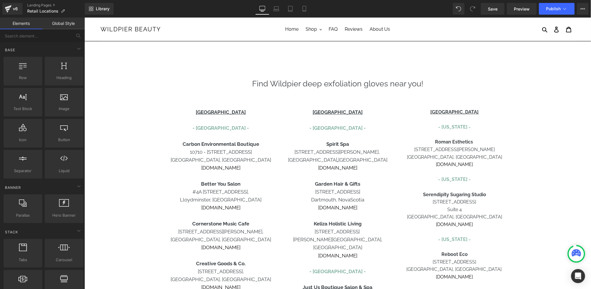
click at [62, 13] on p "Retail Locations" at bounding box center [46, 11] width 42 height 7
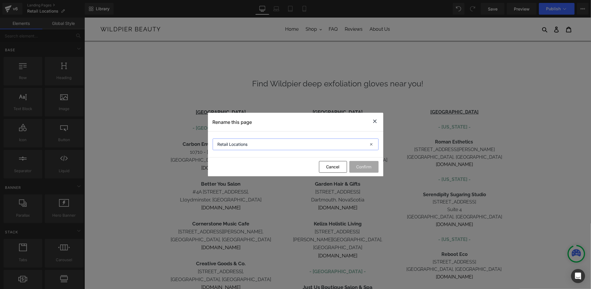
click at [295, 149] on input "Retail Locations" at bounding box center [296, 144] width 166 height 12
type input "Retail Locationss"
click at [361, 170] on button "Confirm" at bounding box center [364, 167] width 29 height 12
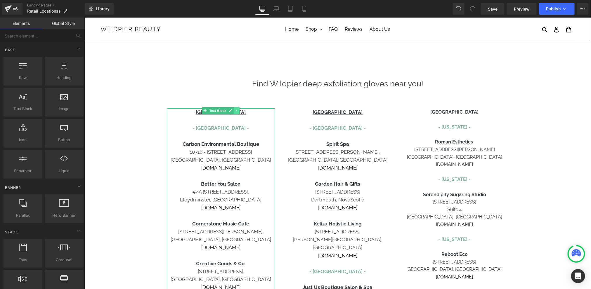
click at [237, 111] on icon at bounding box center [236, 110] width 3 height 4
click at [217, 111] on span "Text Block" at bounding box center [217, 110] width 19 height 7
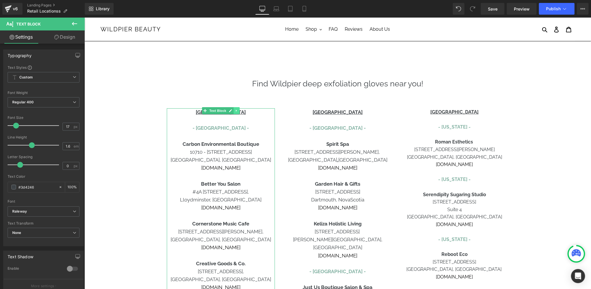
click at [237, 110] on icon at bounding box center [236, 110] width 1 height 2
click at [232, 110] on icon at bounding box center [230, 110] width 3 height 4
click at [263, 118] on p at bounding box center [221, 120] width 108 height 8
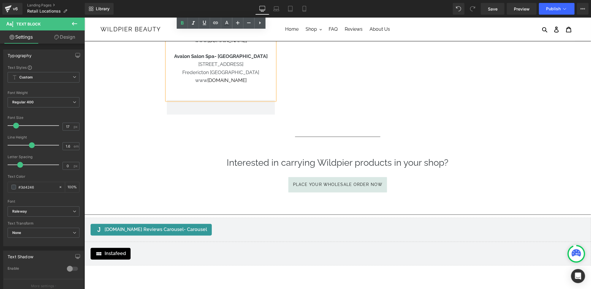
scroll to position [481, 0]
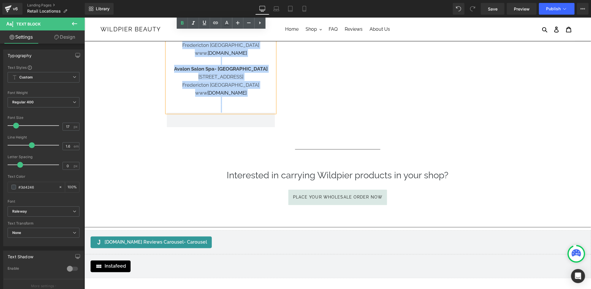
drag, startPoint x: 208, startPoint y: 113, endPoint x: 243, endPoint y: 97, distance: 38.4
copy div "CANADA - Alberta - Carbon Environmental Boutique 10710 - 120 Street NW Edmonton…"
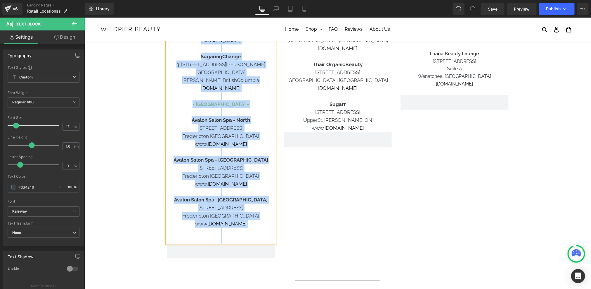
scroll to position [0, 0]
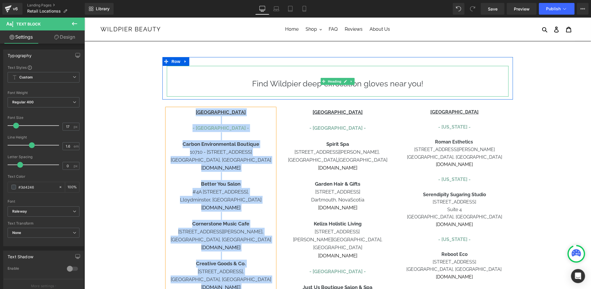
click at [486, 60] on div at bounding box center [337, 61] width 351 height 9
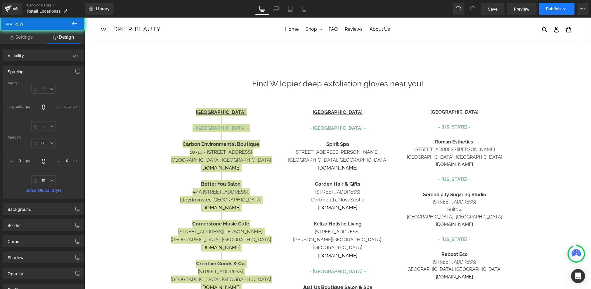
click at [570, 11] on button "Publish" at bounding box center [557, 9] width 36 height 12
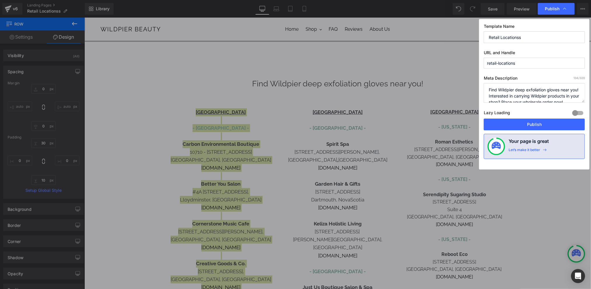
scroll to position [12, 0]
click at [553, 122] on button "Publish" at bounding box center [534, 124] width 101 height 12
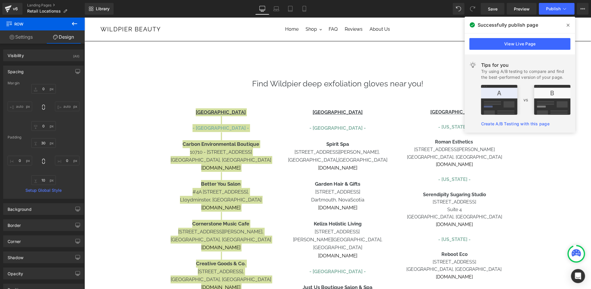
click at [570, 24] on span at bounding box center [568, 24] width 9 height 9
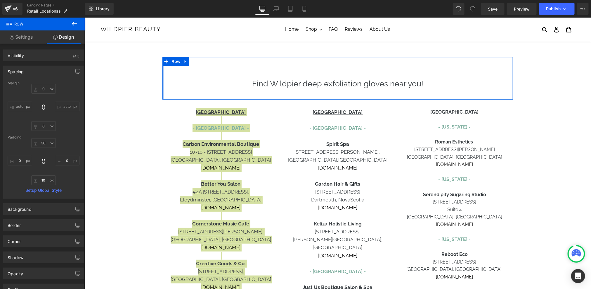
click at [163, 73] on div at bounding box center [162, 78] width 1 height 42
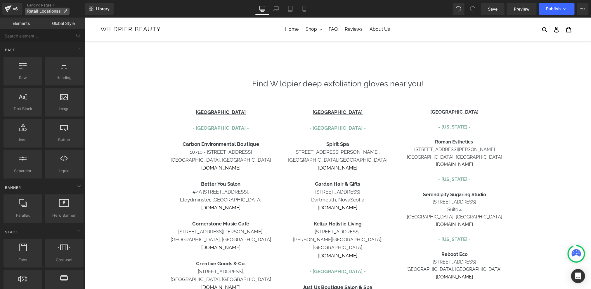
click at [57, 12] on span "Retail Locationss" at bounding box center [44, 11] width 34 height 5
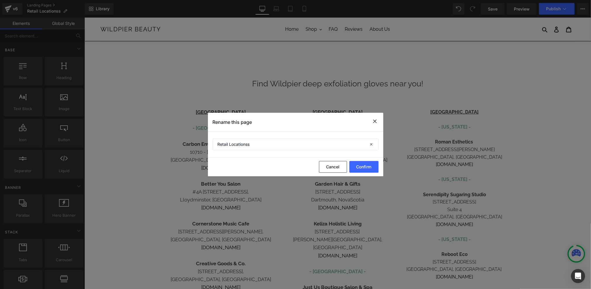
click at [376, 122] on icon at bounding box center [375, 121] width 7 height 7
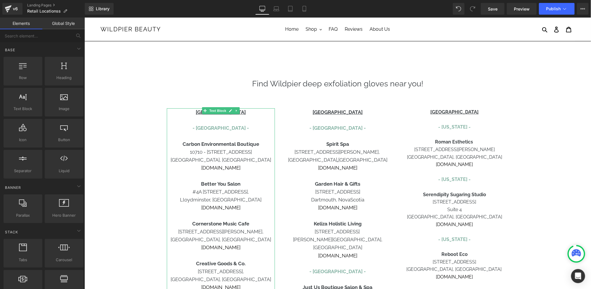
click at [225, 128] on font "- [GEOGRAPHIC_DATA] -" at bounding box center [220, 128] width 56 height 6
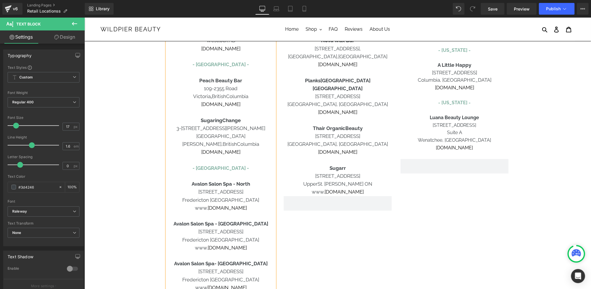
scroll to position [243, 0]
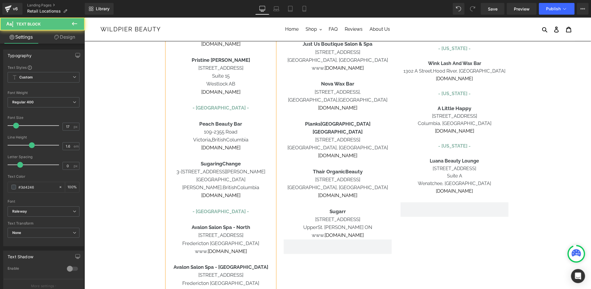
click at [226, 108] on font "- [GEOGRAPHIC_DATA] -" at bounding box center [220, 107] width 56 height 6
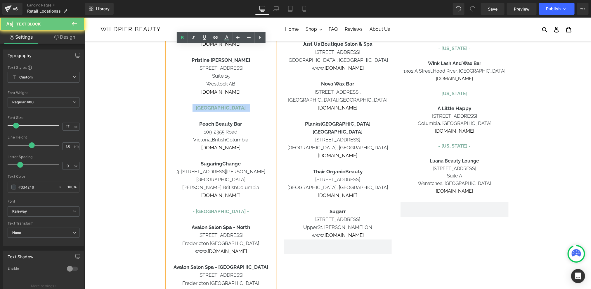
click at [226, 108] on font "- [GEOGRAPHIC_DATA] -" at bounding box center [220, 107] width 56 height 6
copy font "- [GEOGRAPHIC_DATA] -"
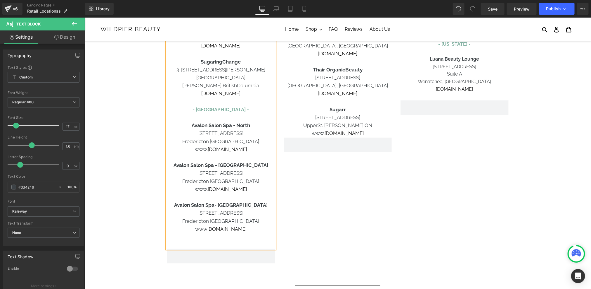
scroll to position [355, 0]
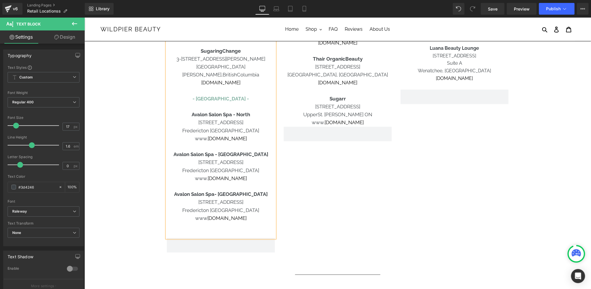
click at [230, 95] on span "- [GEOGRAPHIC_DATA] -" at bounding box center [220, 98] width 56 height 6
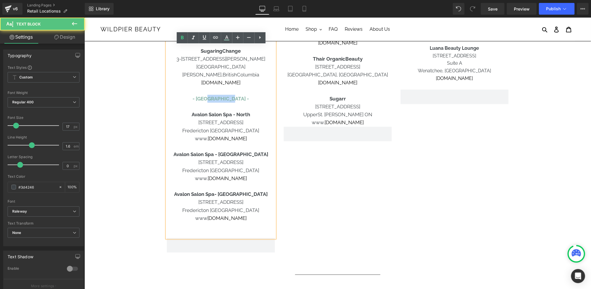
click at [230, 95] on span "- [GEOGRAPHIC_DATA] -" at bounding box center [220, 98] width 56 height 6
copy p "- [GEOGRAPHIC_DATA] -"
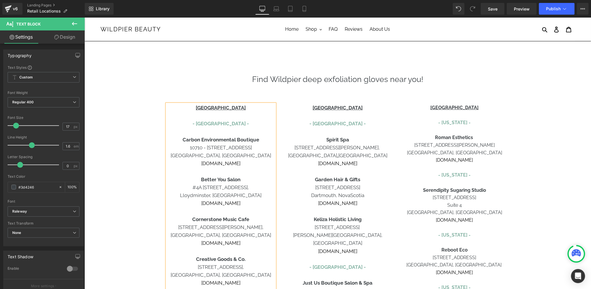
scroll to position [5, 0]
click at [318, 117] on p at bounding box center [338, 115] width 108 height 8
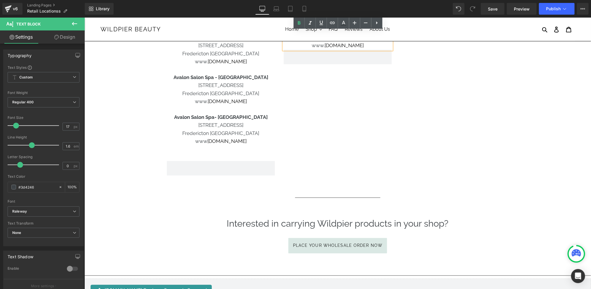
scroll to position [289, 0]
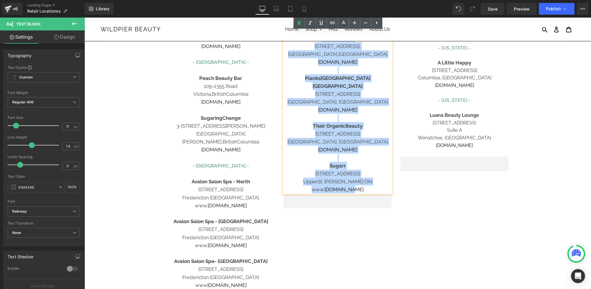
drag, startPoint x: 327, startPoint y: 108, endPoint x: 361, endPoint y: 174, distance: 74.1
click at [361, 174] on div "CANADA - Nova Scotia - Spirit Spa 200-5150 Salter Street, Halifax , Nova Scotia…" at bounding box center [338, 6] width 108 height 374
copy div "CANADA - Nova Scotia - Spirit Spa 200-5150 Salter Street, Halifax , Nova Scotia…"
click at [254, 93] on p "Victoria , British Columbia" at bounding box center [221, 94] width 108 height 8
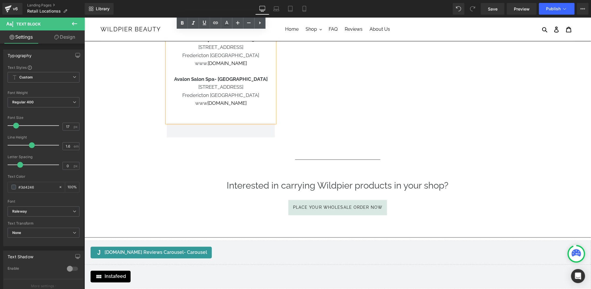
scroll to position [463, 0]
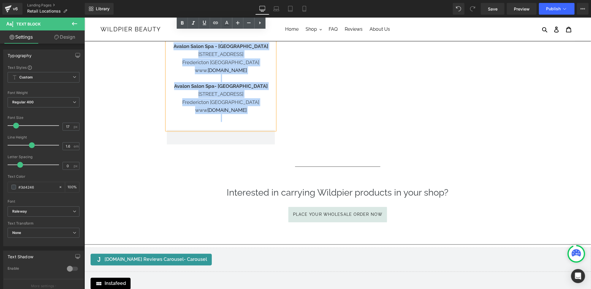
drag, startPoint x: 208, startPoint y: 112, endPoint x: 246, endPoint y: 109, distance: 38.1
copy div "CANADA - Alberta - Carbon Environmental Boutique 10710 - 120 Street NW Edmonton…"
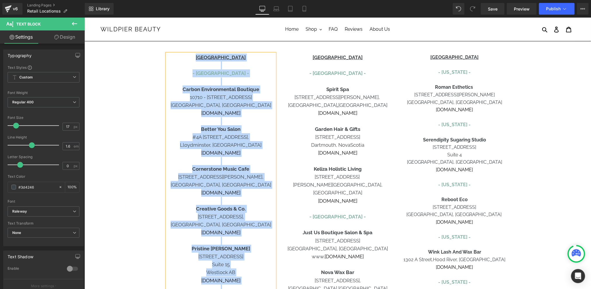
scroll to position [0, 0]
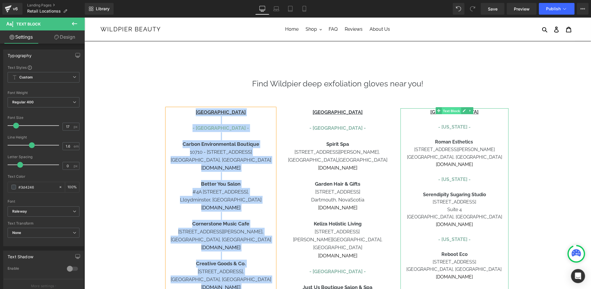
click at [449, 109] on span "Text Block" at bounding box center [451, 110] width 19 height 7
click at [459, 138] on p "Roman Esthetics" at bounding box center [455, 142] width 108 height 8
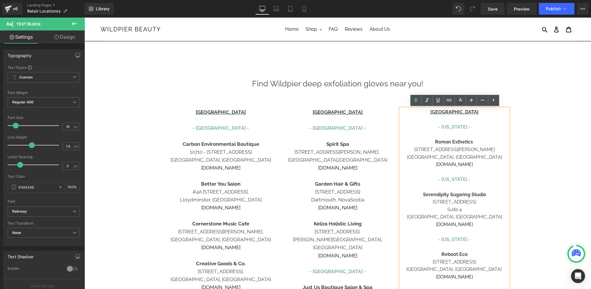
click at [451, 111] on u "[GEOGRAPHIC_DATA]" at bounding box center [454, 112] width 48 height 6
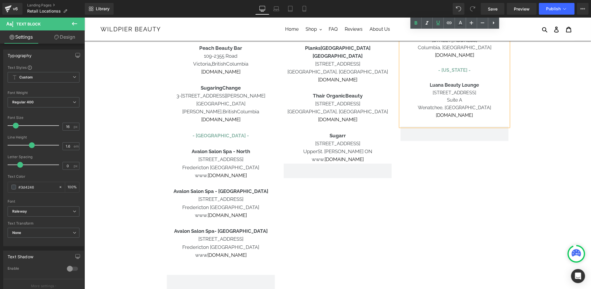
scroll to position [253, 0]
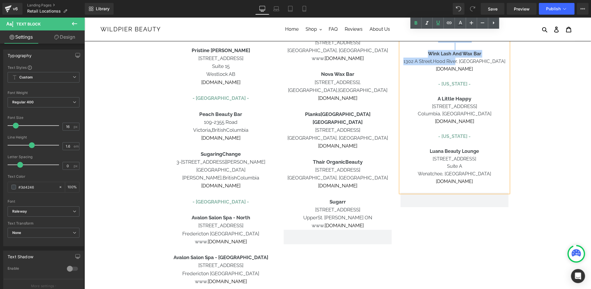
drag, startPoint x: 444, startPoint y: 113, endPoint x: 483, endPoint y: 182, distance: 79.2
click at [483, 182] on div "[GEOGRAPHIC_DATA] - [US_STATE] - Roman Esthetics [STREET_ADDRESS][PERSON_NAME] …" at bounding box center [455, 23] width 108 height 337
copy div "[GEOGRAPHIC_DATA] - [US_STATE] - Roman Esthetics [STREET_ADDRESS][PERSON_NAME] …"
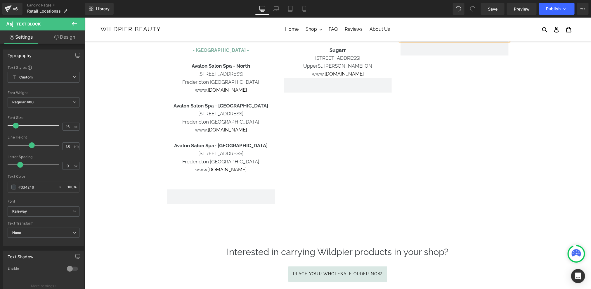
scroll to position [439, 0]
